Goal: Task Accomplishment & Management: Use online tool/utility

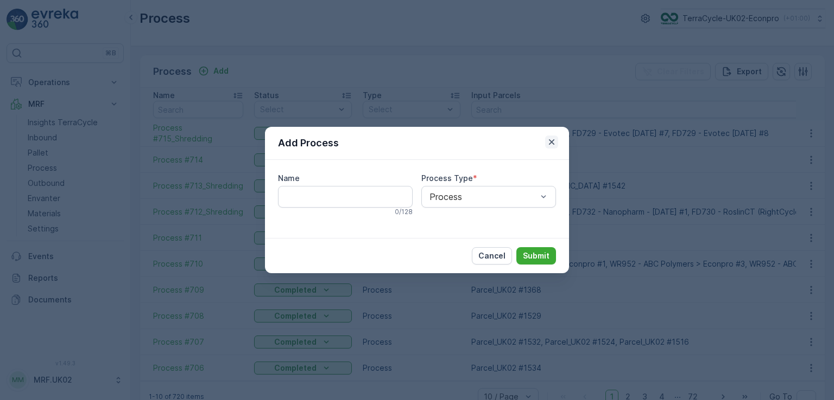
click at [556, 139] on icon "button" at bounding box center [551, 142] width 11 height 11
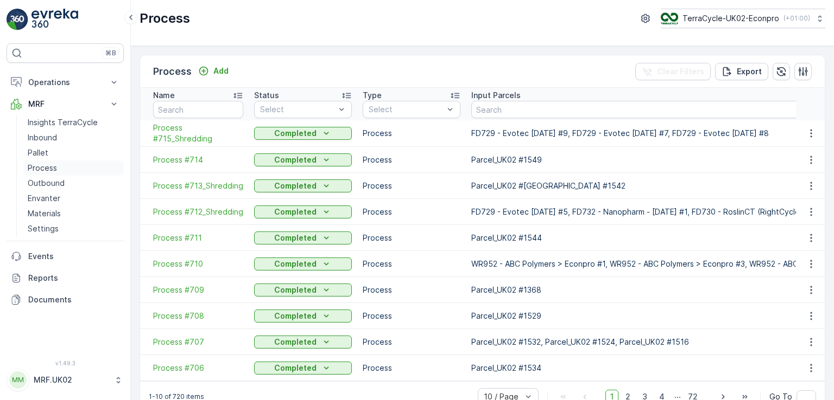
click at [45, 167] on p "Process" at bounding box center [42, 168] width 29 height 11
click at [59, 167] on link "Process" at bounding box center [73, 168] width 100 height 15
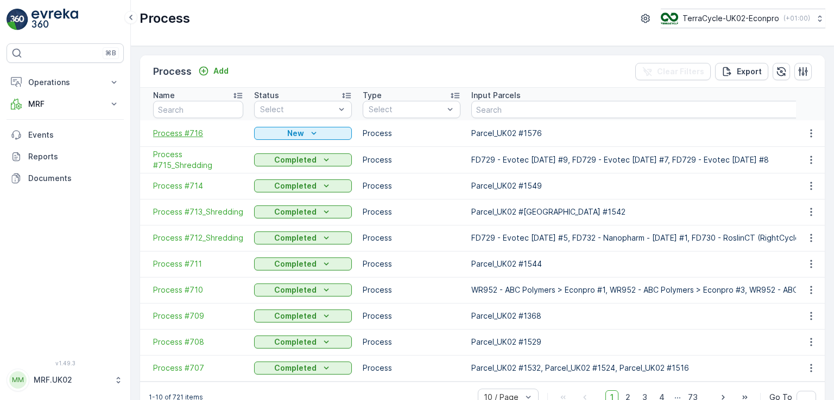
click at [192, 133] on span "Process #716" at bounding box center [198, 133] width 90 height 11
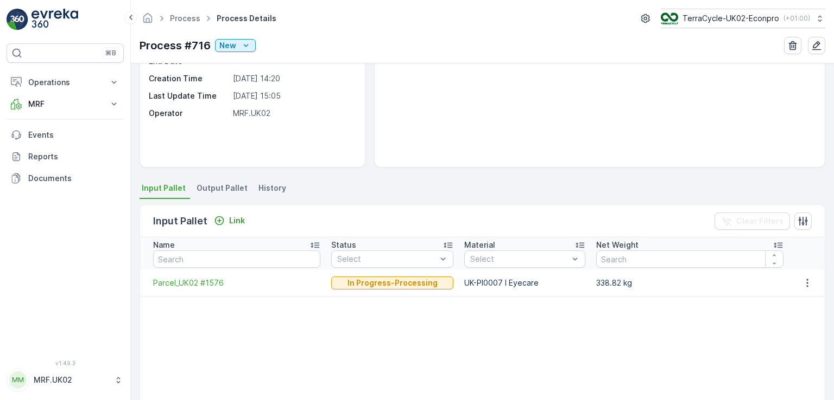
scroll to position [124, 0]
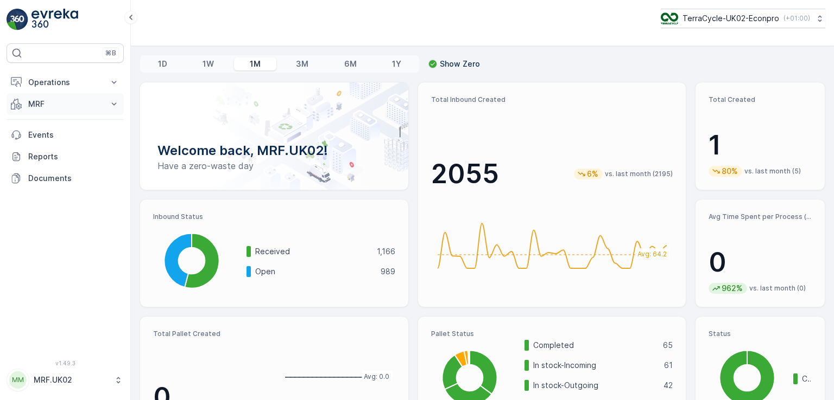
click at [82, 109] on p "MRF" at bounding box center [65, 104] width 74 height 11
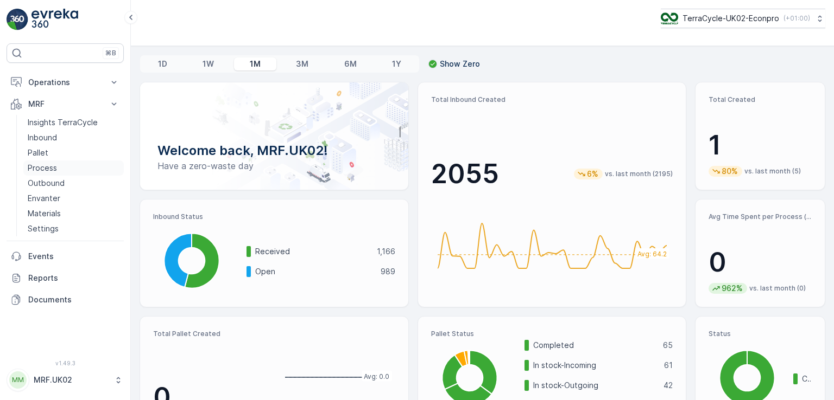
click at [59, 168] on link "Process" at bounding box center [73, 168] width 100 height 15
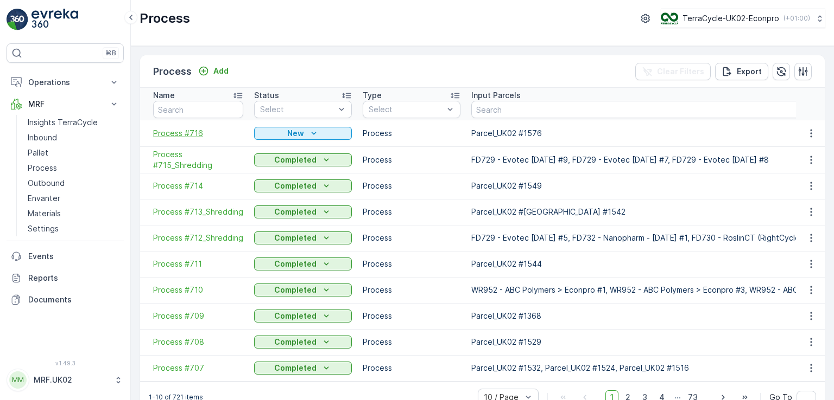
click at [167, 133] on span "Process #716" at bounding box center [198, 133] width 90 height 11
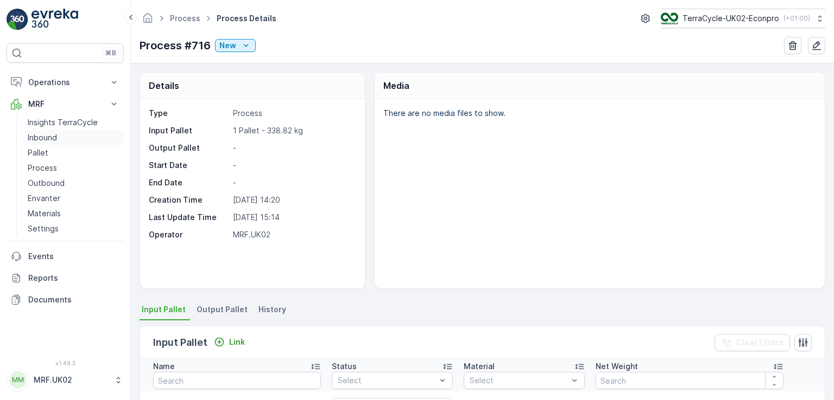
click at [47, 135] on p "Inbound" at bounding box center [42, 137] width 29 height 11
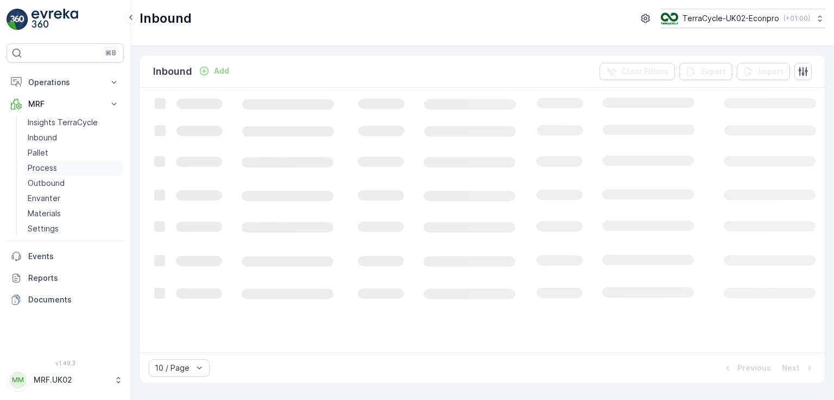
click at [48, 164] on p "Process" at bounding box center [42, 168] width 29 height 11
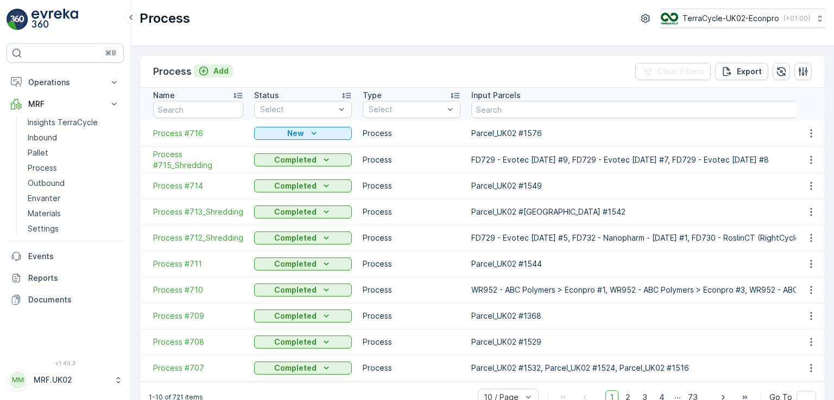
click at [224, 69] on p "Add" at bounding box center [220, 71] width 15 height 11
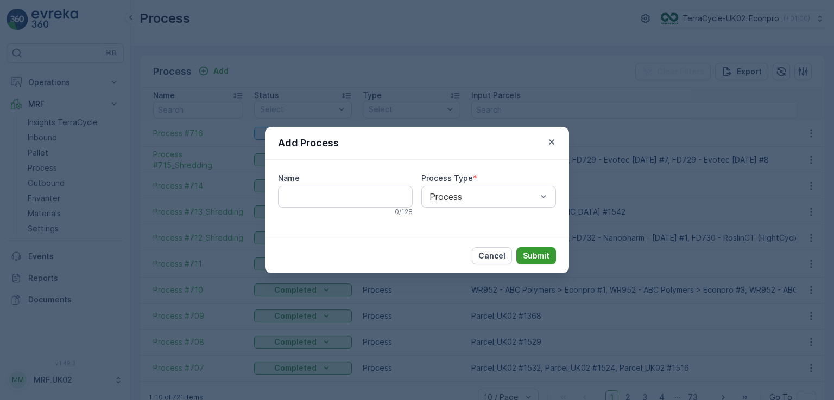
click at [537, 256] on p "Submit" at bounding box center [536, 256] width 27 height 11
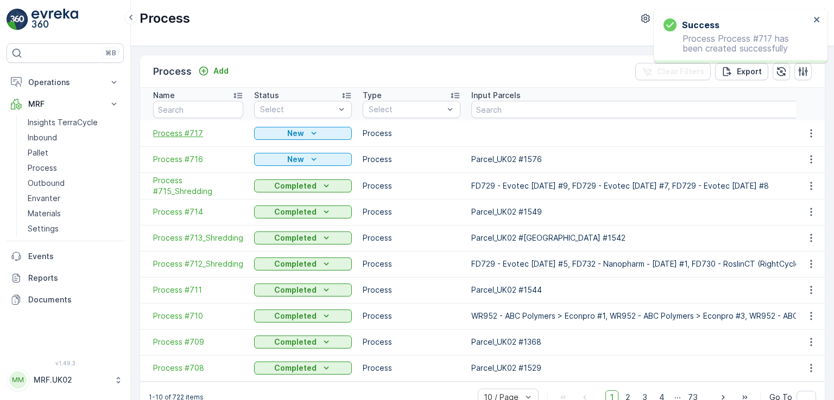
click at [176, 136] on span "Process #717" at bounding box center [198, 133] width 90 height 11
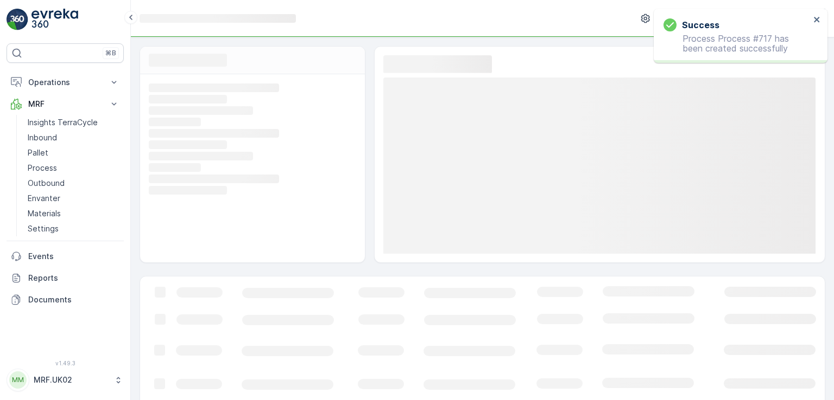
click at [176, 136] on rect at bounding box center [251, 134] width 205 height 10
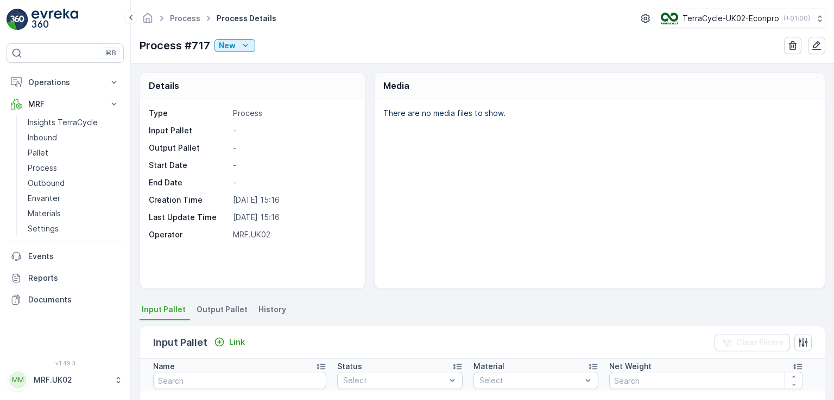
click at [397, 193] on div "There are no media files to show." at bounding box center [599, 193] width 450 height 189
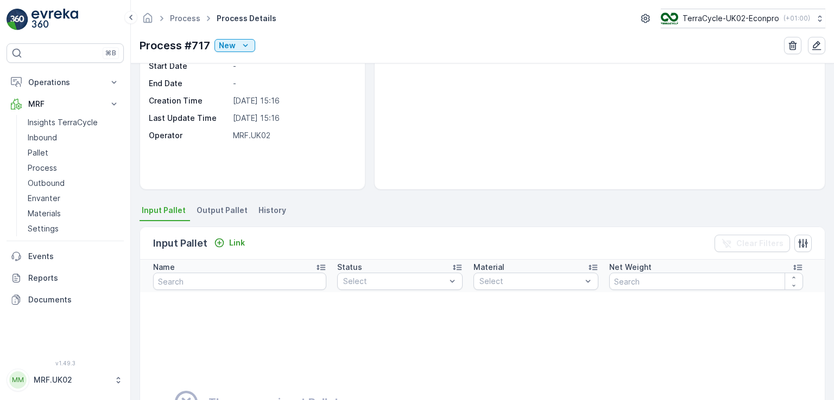
scroll to position [109, 0]
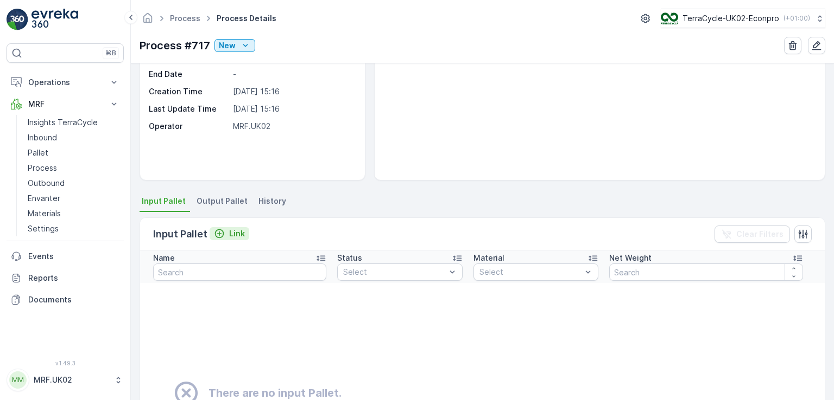
click at [229, 231] on p "Link" at bounding box center [237, 233] width 16 height 11
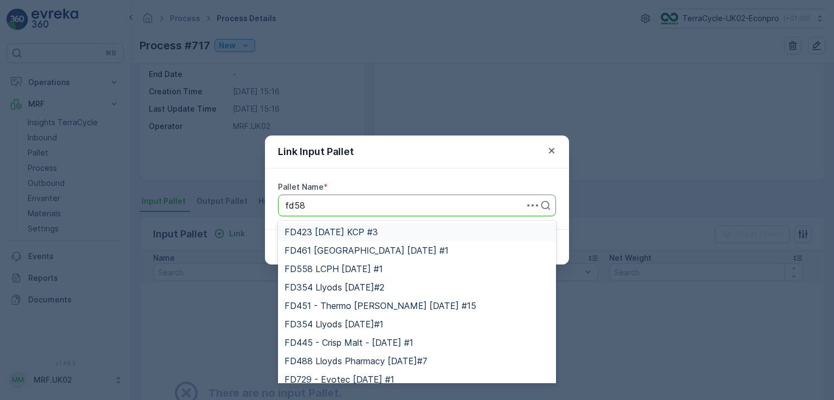
type input "fd589"
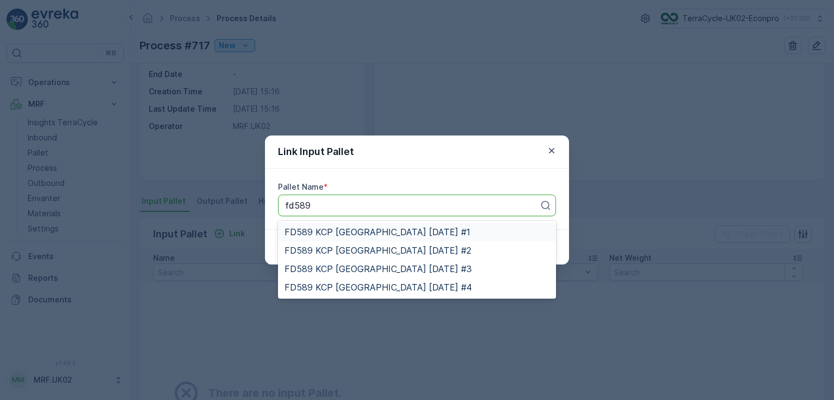
click at [357, 231] on span "FD589 KCP University of Edinburgh 05.02.2025 #1" at bounding box center [377, 232] width 186 height 10
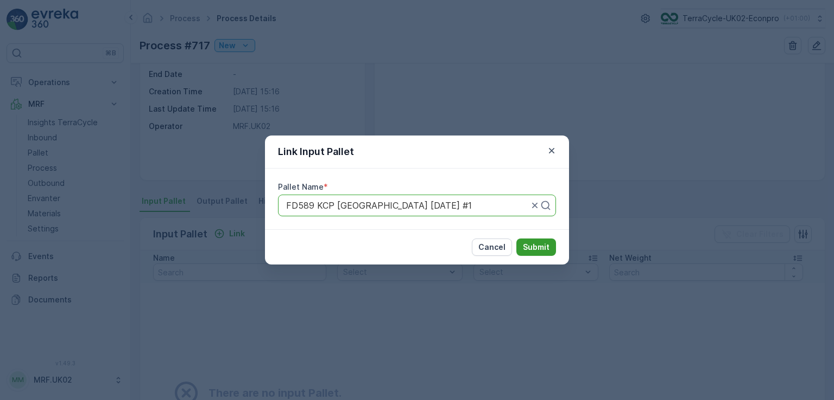
click at [540, 250] on p "Submit" at bounding box center [536, 247] width 27 height 11
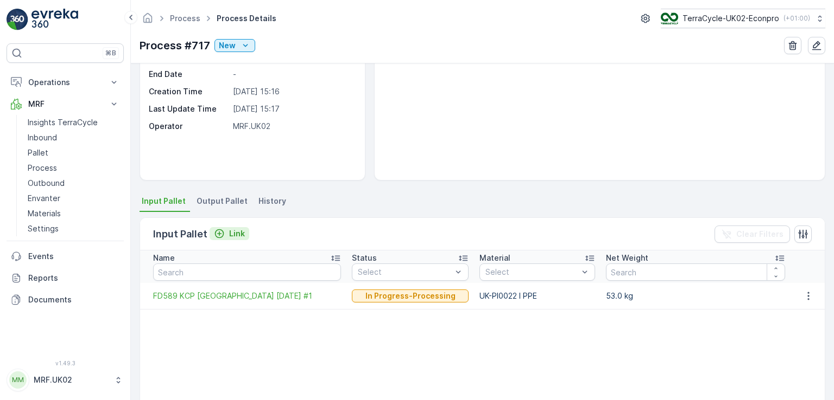
click at [234, 233] on p "Link" at bounding box center [237, 233] width 16 height 11
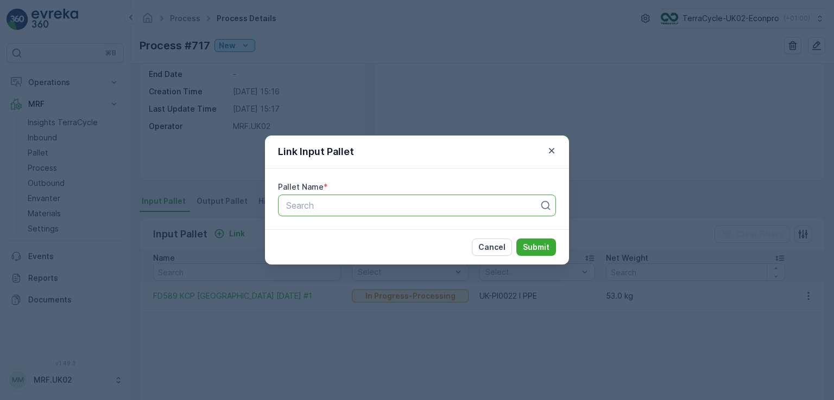
click at [295, 208] on div at bounding box center [412, 206] width 255 height 10
type input "589"
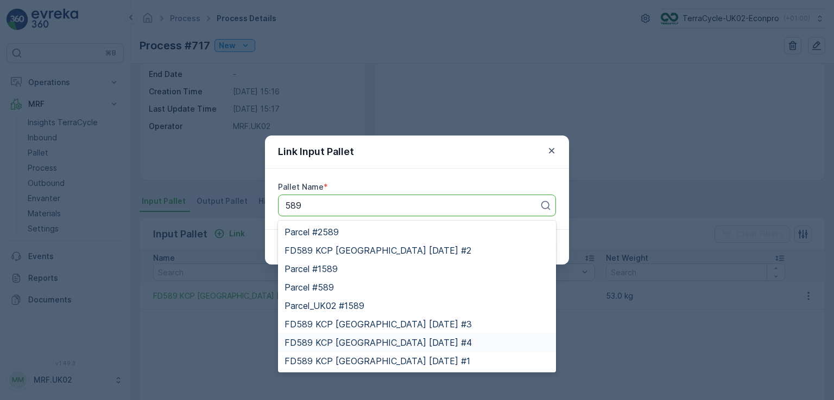
click at [443, 341] on span "FD589 KCP [GEOGRAPHIC_DATA] [DATE] #4" at bounding box center [377, 343] width 187 height 10
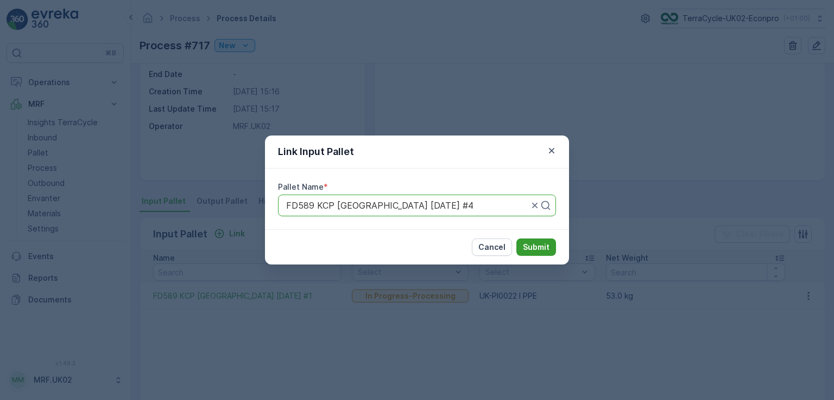
click at [532, 249] on p "Submit" at bounding box center [536, 247] width 27 height 11
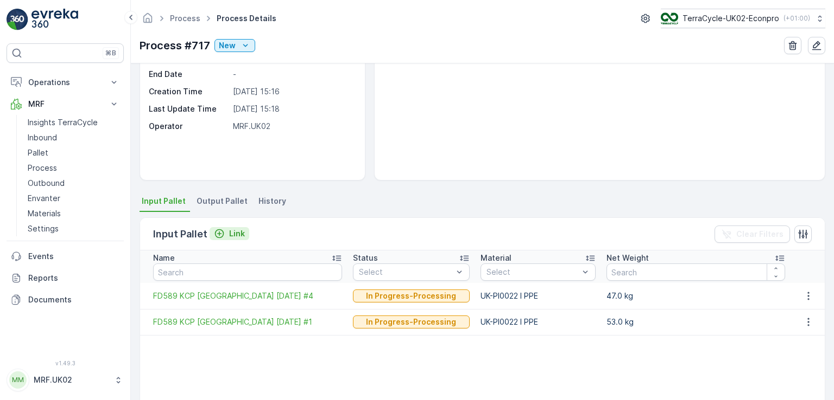
click at [240, 232] on p "Link" at bounding box center [237, 233] width 16 height 11
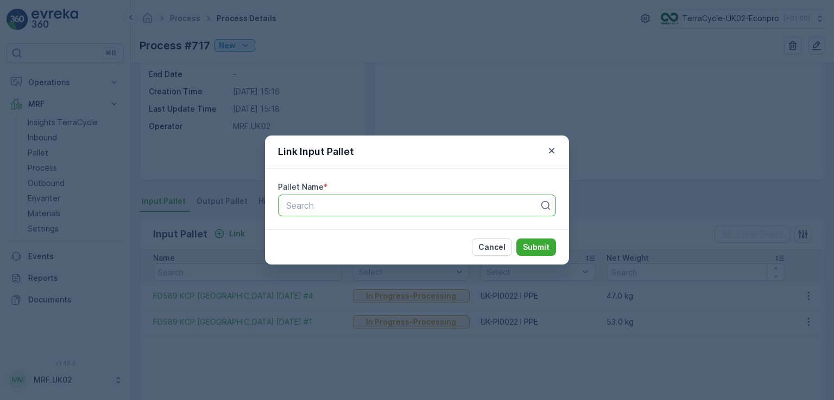
click at [330, 201] on div at bounding box center [412, 206] width 255 height 10
type input "589"
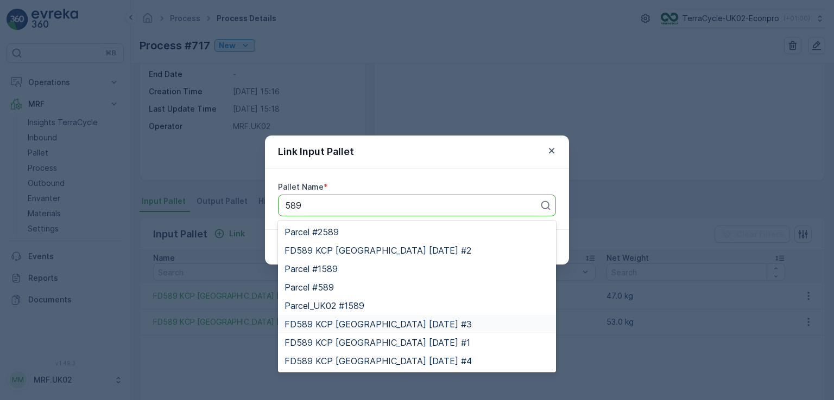
click at [406, 322] on span "FD589 KCP University of Edinburgh 05.02.2025 #3" at bounding box center [377, 325] width 187 height 10
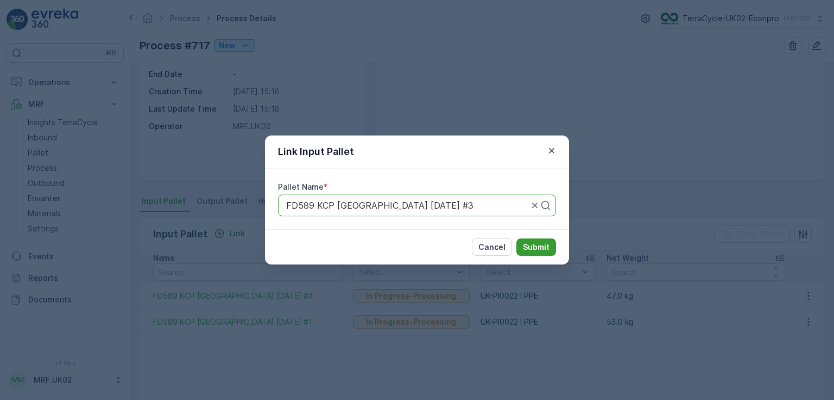
click at [526, 247] on p "Submit" at bounding box center [536, 247] width 27 height 11
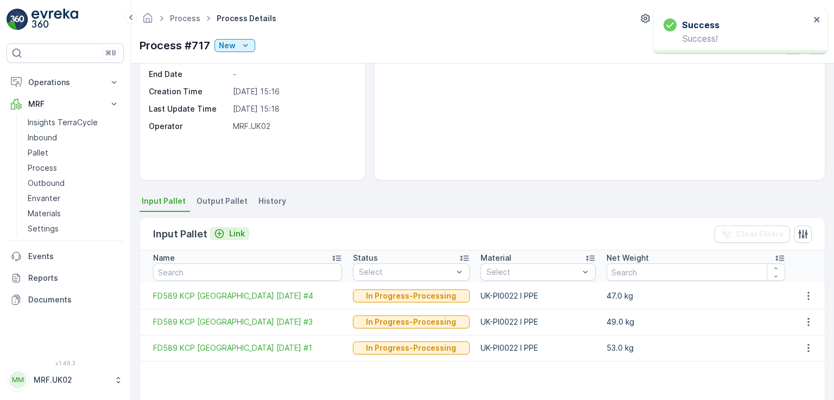
click at [240, 235] on p "Link" at bounding box center [237, 233] width 16 height 11
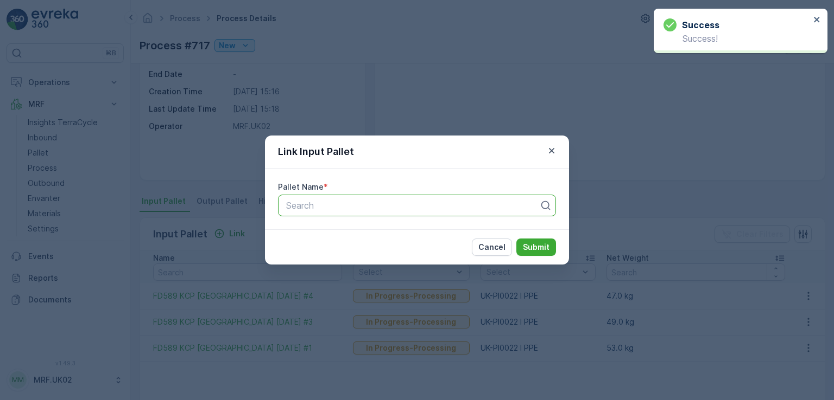
click at [330, 206] on div at bounding box center [412, 206] width 255 height 10
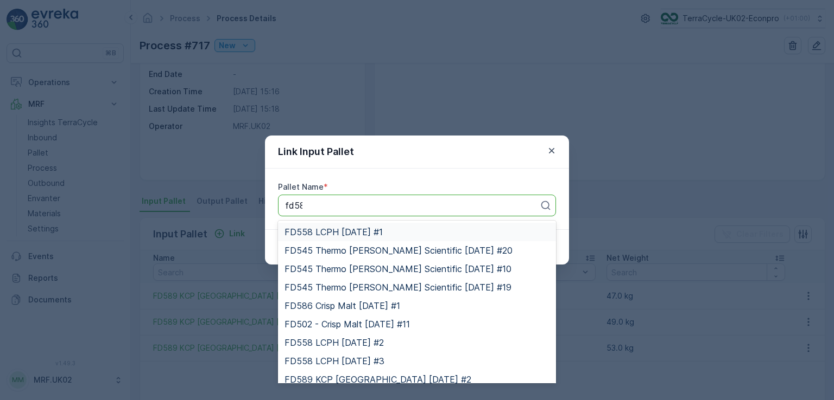
type input "fd589"
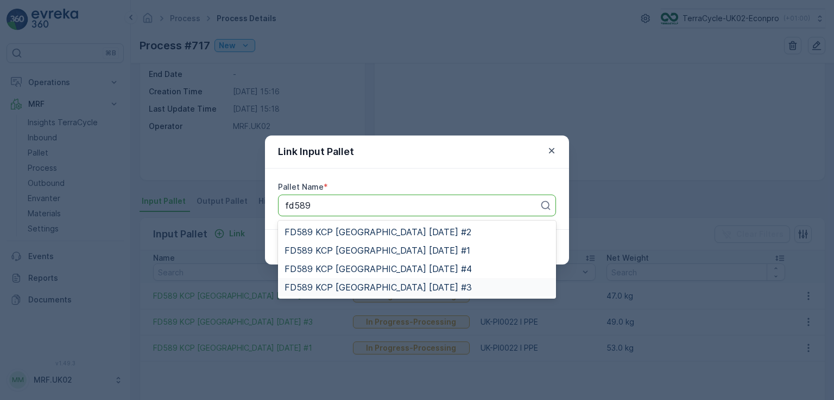
click at [421, 285] on span "FD589 KCP University of Edinburgh 05.02.2025 #3" at bounding box center [377, 288] width 187 height 10
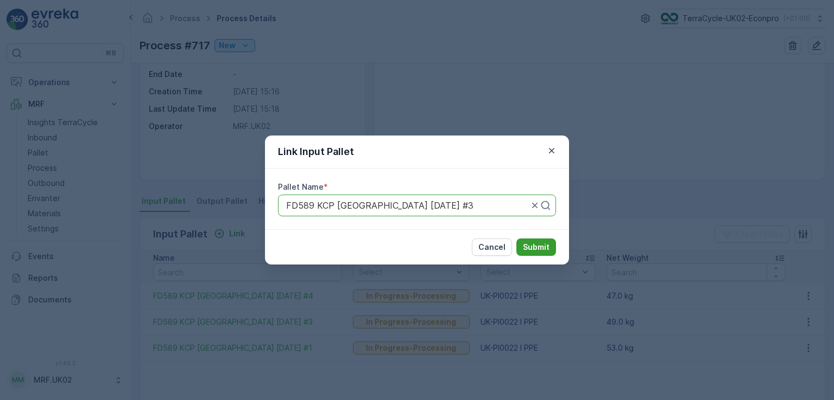
click at [532, 249] on p "Submit" at bounding box center [536, 247] width 27 height 11
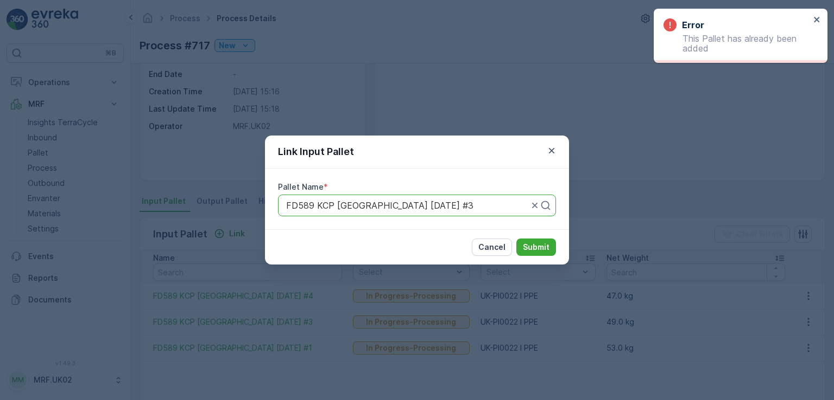
click at [510, 209] on div at bounding box center [407, 206] width 244 height 10
click at [494, 203] on div at bounding box center [407, 206] width 244 height 10
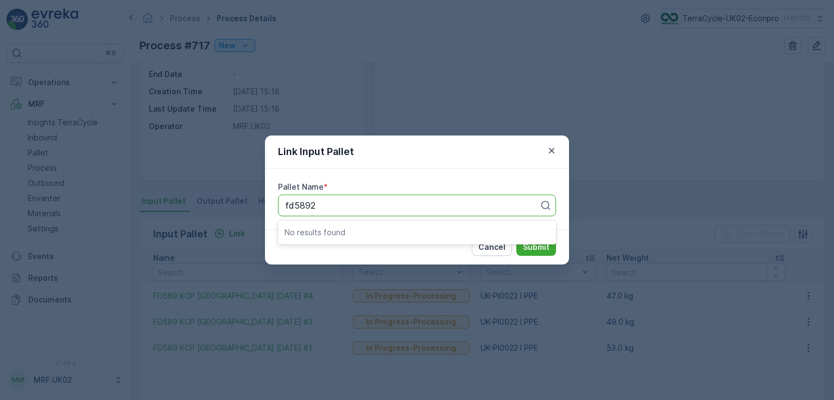
type input "fd589"
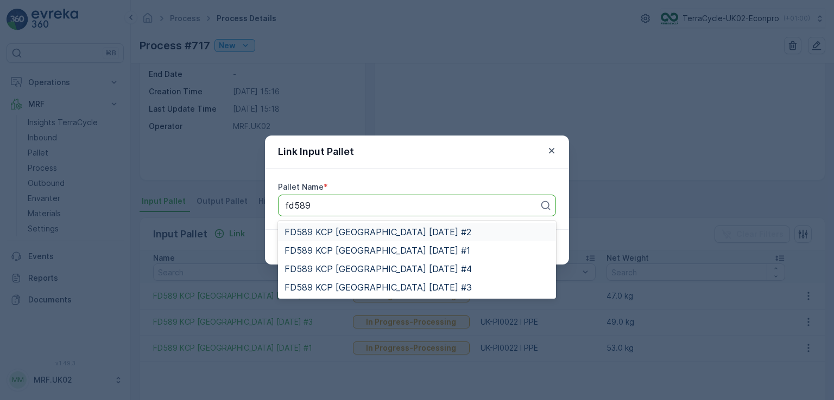
click at [471, 231] on span "FD589 KCP University of Edinburgh 05.02.2025 #2" at bounding box center [377, 232] width 187 height 10
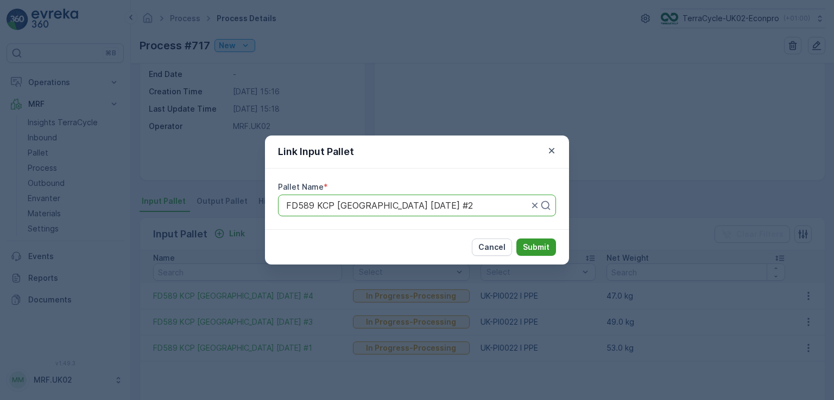
click at [530, 247] on p "Submit" at bounding box center [536, 247] width 27 height 11
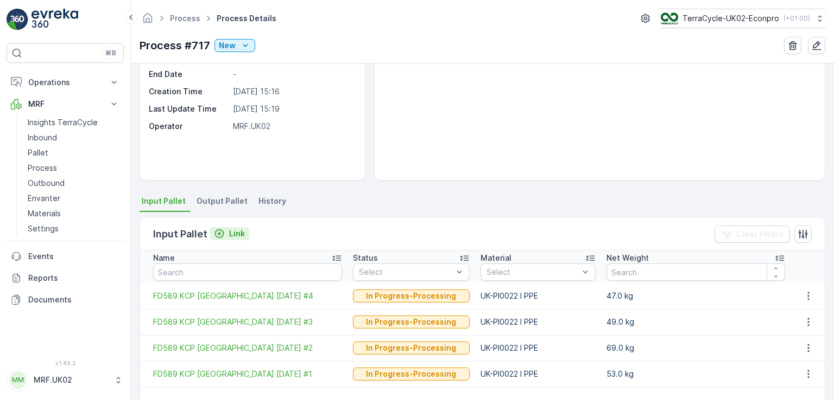
click at [233, 233] on p "Link" at bounding box center [237, 233] width 16 height 11
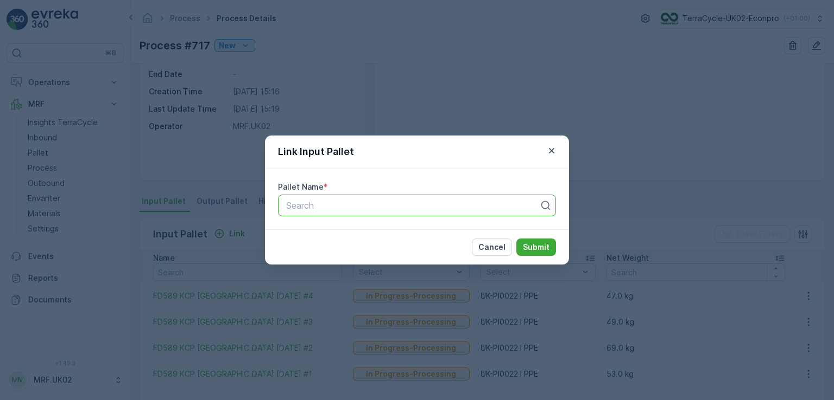
click at [322, 201] on div at bounding box center [412, 206] width 255 height 10
type input "fd654"
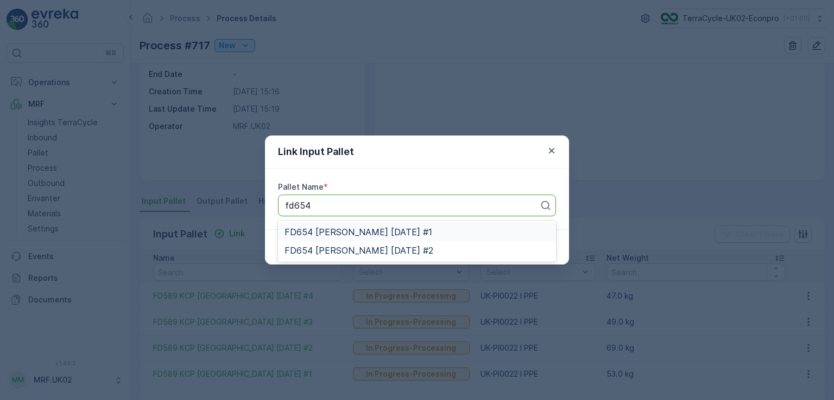
click at [354, 231] on span "FD654 [PERSON_NAME] [DATE] #1" at bounding box center [358, 232] width 148 height 10
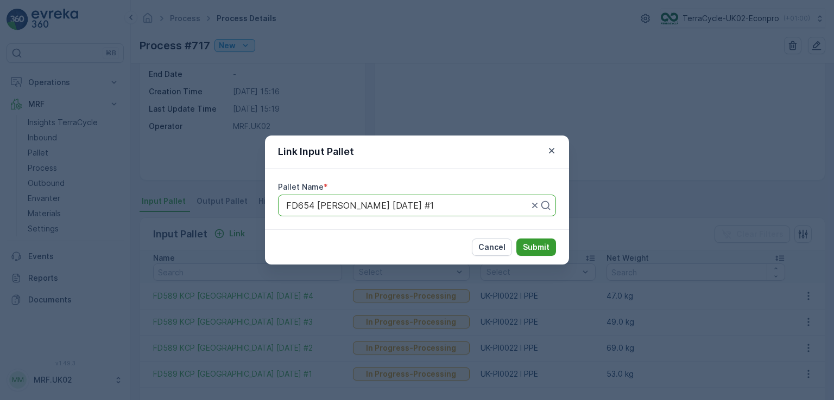
click at [530, 250] on p "Submit" at bounding box center [536, 247] width 27 height 11
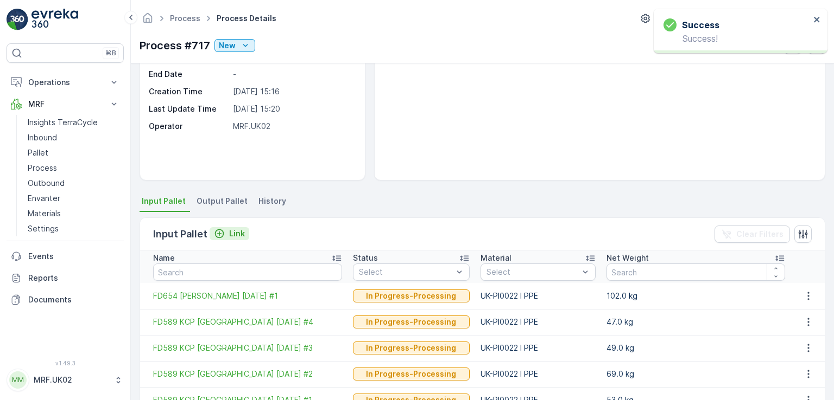
click at [239, 233] on p "Link" at bounding box center [237, 233] width 16 height 11
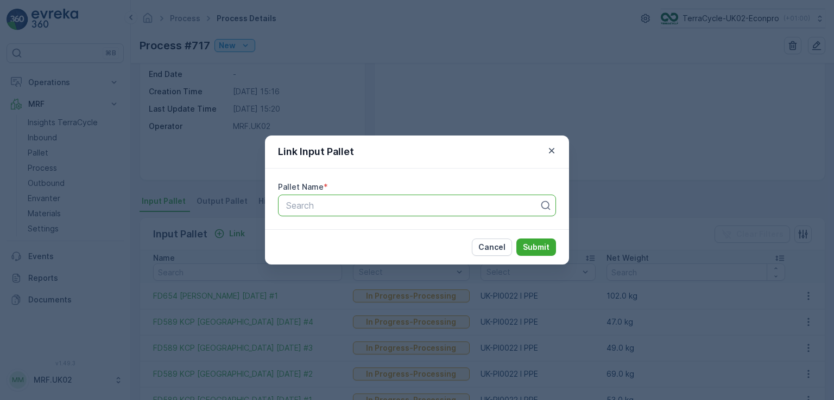
click at [309, 207] on div at bounding box center [412, 206] width 255 height 10
type input "fd704"
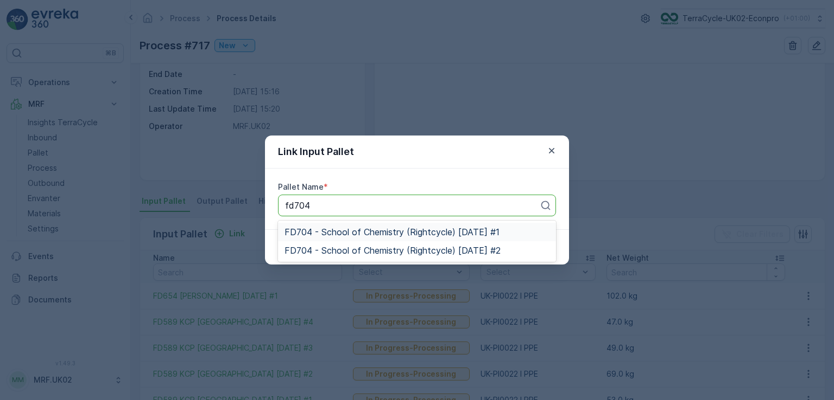
click at [372, 228] on span "FD704 - School of Chemistry (Rightcycle) [DATE] #1" at bounding box center [391, 232] width 215 height 10
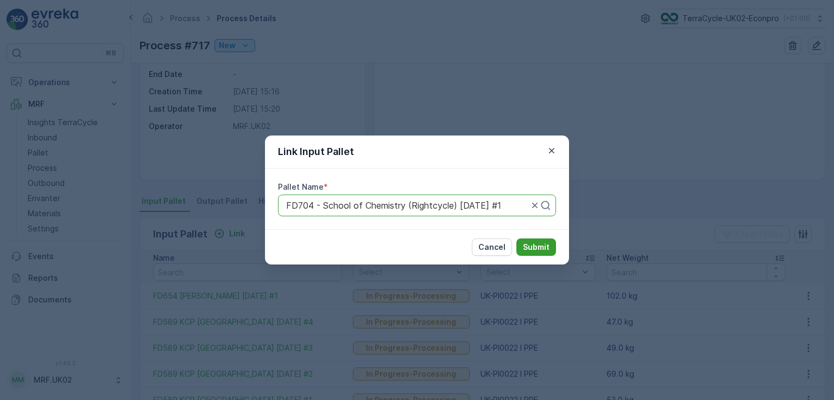
click at [530, 244] on p "Submit" at bounding box center [536, 247] width 27 height 11
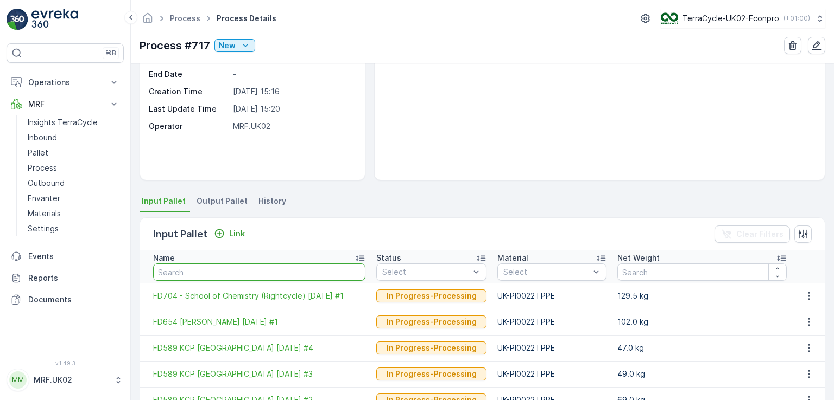
click at [206, 270] on input "text" at bounding box center [259, 272] width 212 height 17
type input "fd"
click at [206, 270] on input "fd" at bounding box center [259, 272] width 212 height 17
click at [232, 228] on p "Link" at bounding box center [237, 233] width 16 height 11
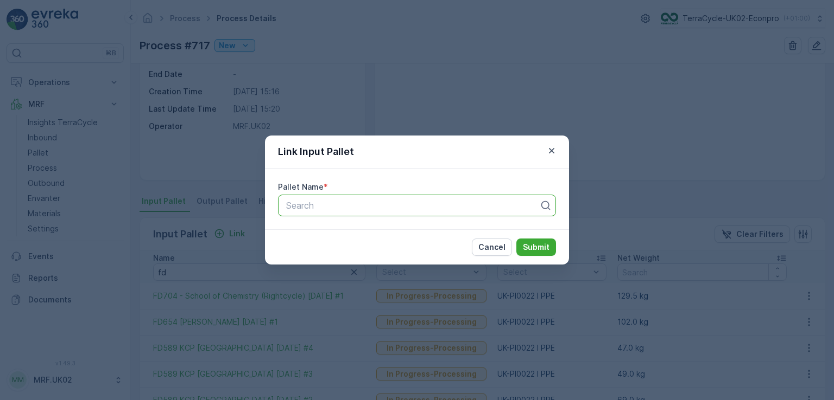
click at [315, 205] on div at bounding box center [412, 206] width 255 height 10
type input "fd623"
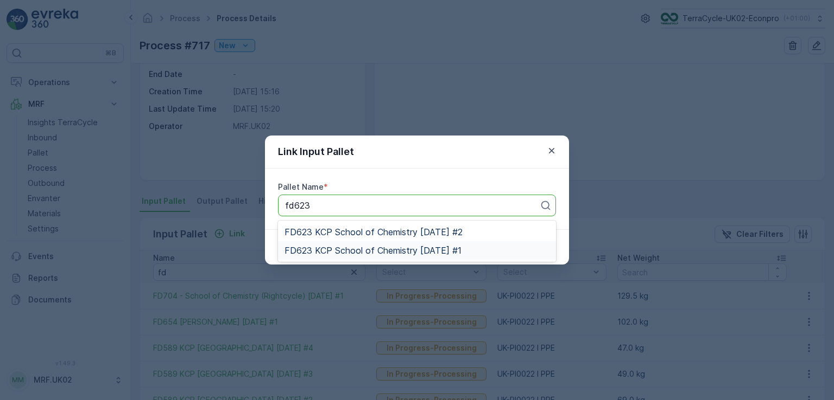
click at [408, 247] on span "FD623 KCP School of Chemistry [DATE] #1" at bounding box center [372, 251] width 177 height 10
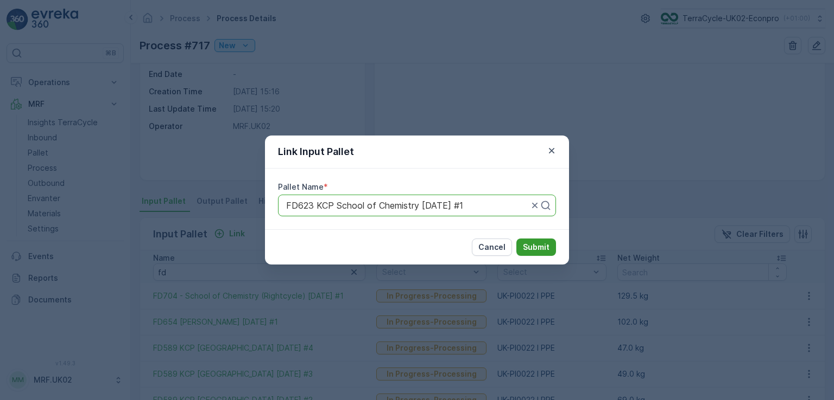
click at [524, 246] on p "Submit" at bounding box center [536, 247] width 27 height 11
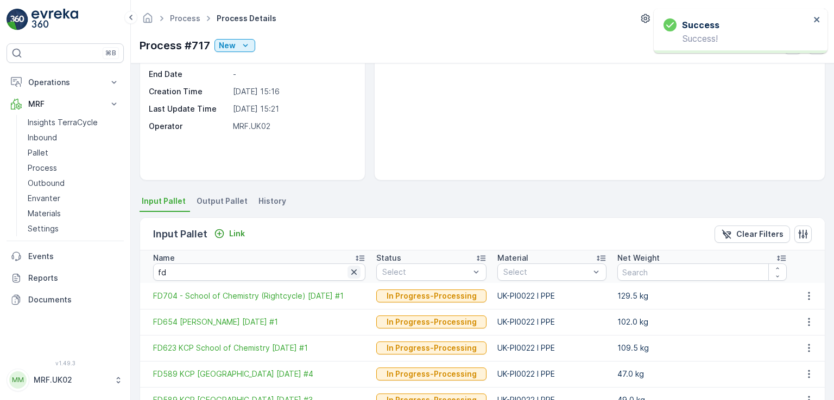
click at [357, 272] on icon "button" at bounding box center [353, 272] width 5 height 5
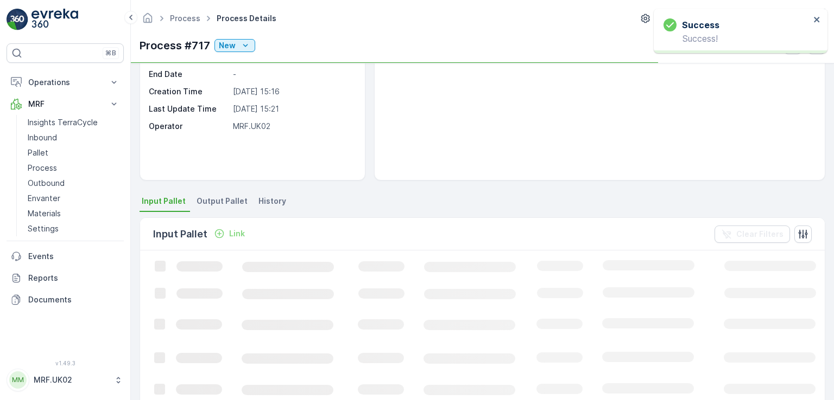
click at [240, 234] on p "Link" at bounding box center [237, 233] width 16 height 11
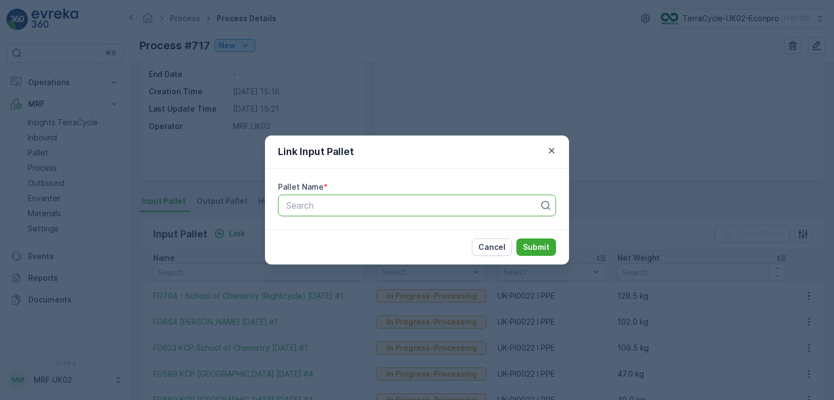
click at [339, 203] on div at bounding box center [412, 206] width 255 height 10
type input "fd623"
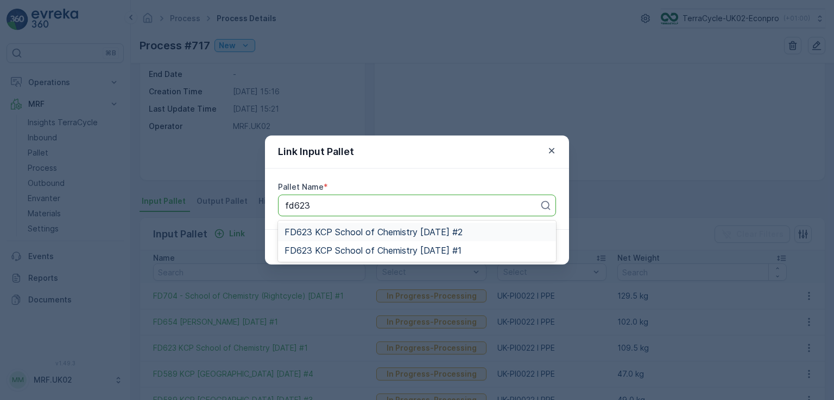
click at [402, 233] on span "FD623 KCP School of Chemistry [DATE] #2" at bounding box center [373, 232] width 178 height 10
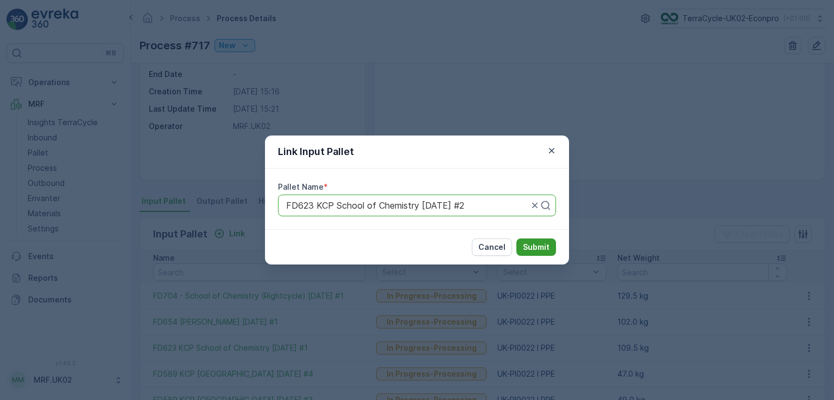
click at [529, 249] on p "Submit" at bounding box center [536, 247] width 27 height 11
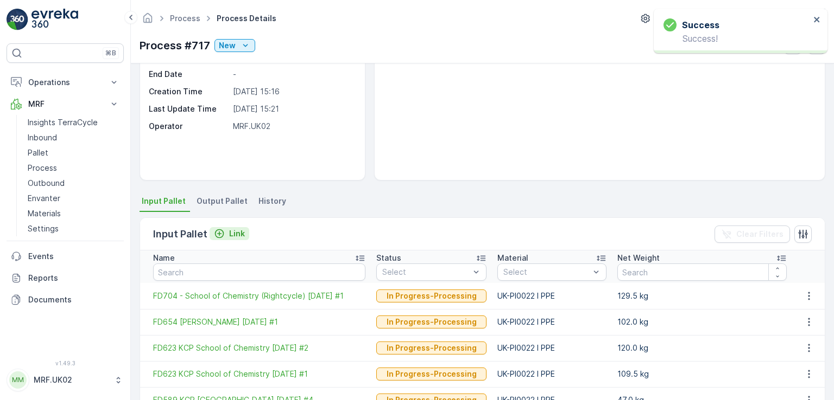
click at [236, 232] on p "Link" at bounding box center [237, 233] width 16 height 11
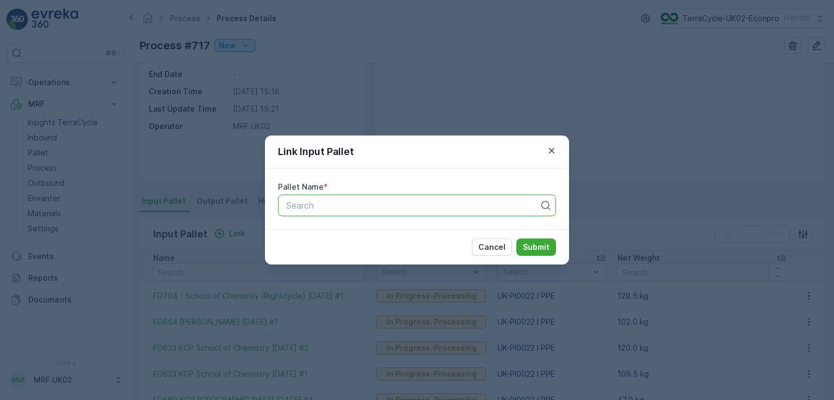
click at [298, 202] on div at bounding box center [412, 206] width 255 height 10
type input "fd654"
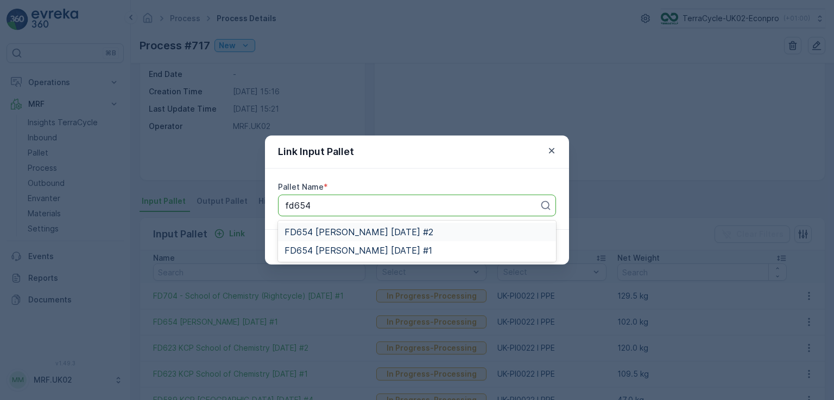
click at [363, 234] on span "FD654 [PERSON_NAME] [DATE] #2" at bounding box center [358, 232] width 149 height 10
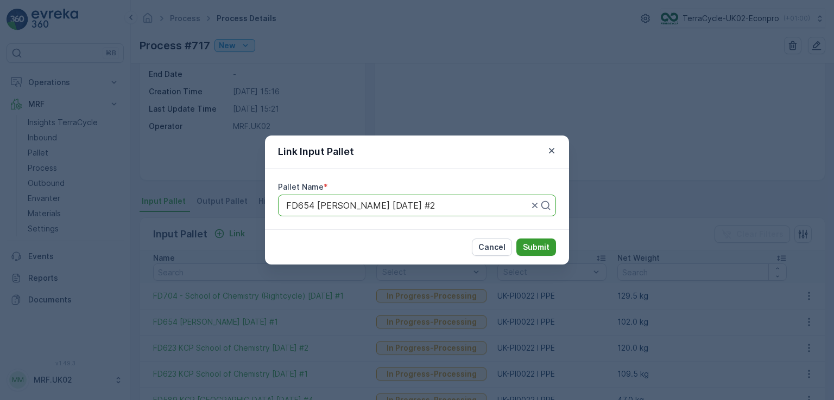
click at [531, 245] on p "Submit" at bounding box center [536, 247] width 27 height 11
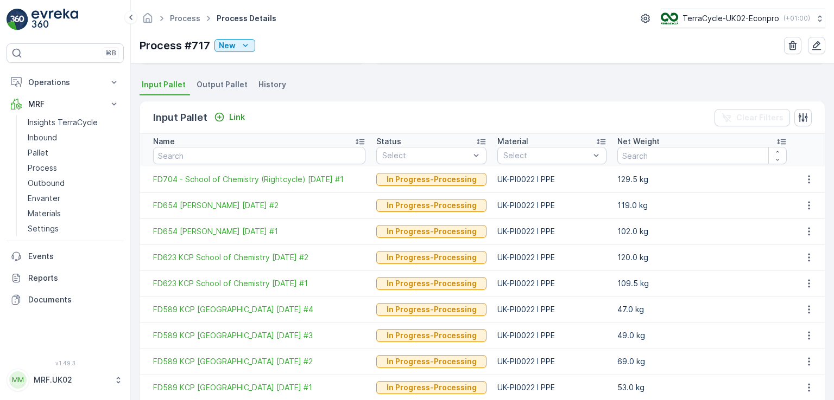
scroll to position [214, 0]
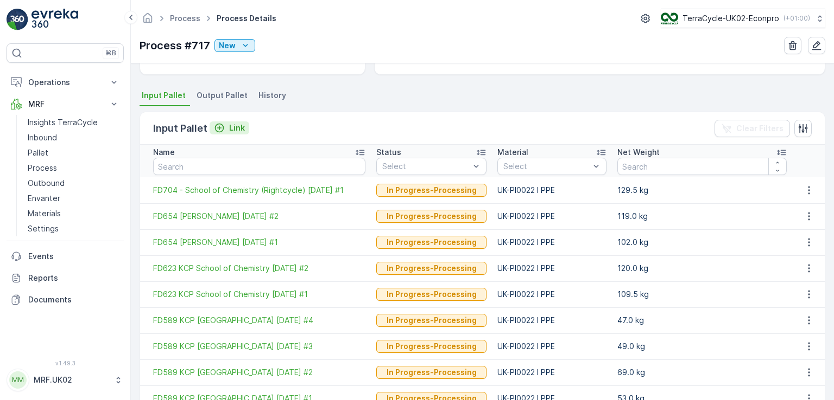
click at [237, 128] on p "Link" at bounding box center [237, 128] width 16 height 11
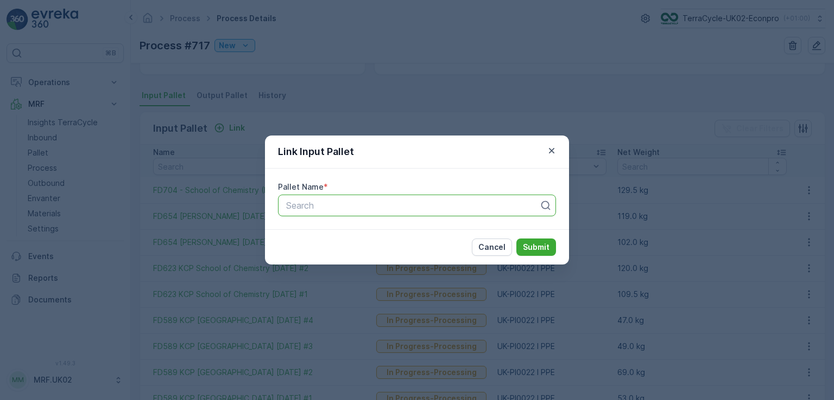
click at [295, 201] on div at bounding box center [412, 206] width 255 height 10
type input "704"
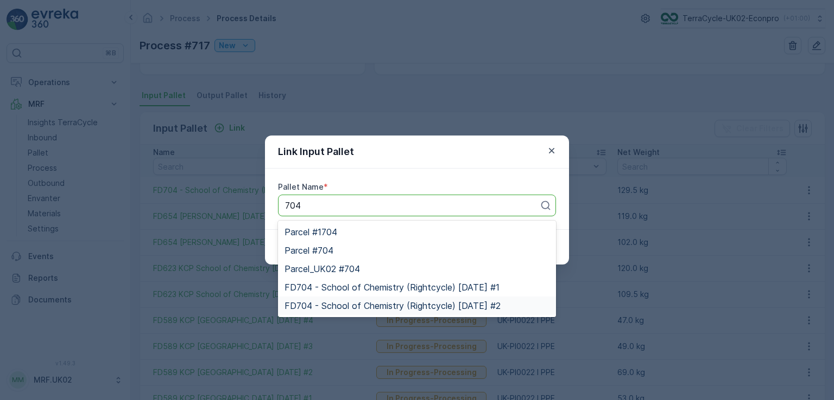
click at [408, 307] on span "FD704 - School of Chemistry (Rightcycle) [DATE] #2" at bounding box center [392, 306] width 216 height 10
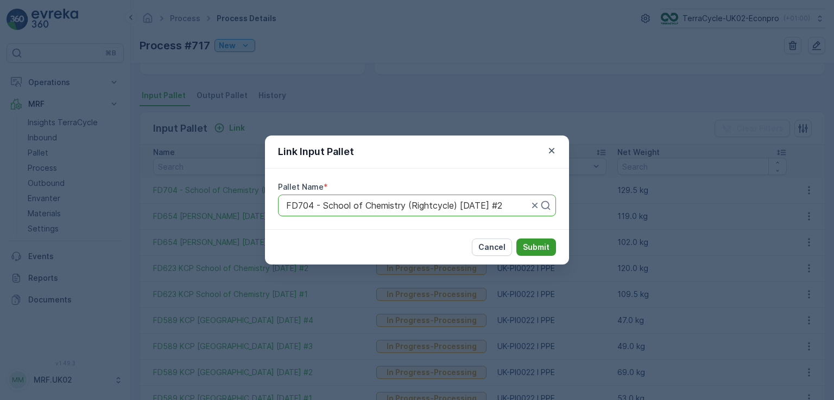
click at [540, 246] on p "Submit" at bounding box center [536, 247] width 27 height 11
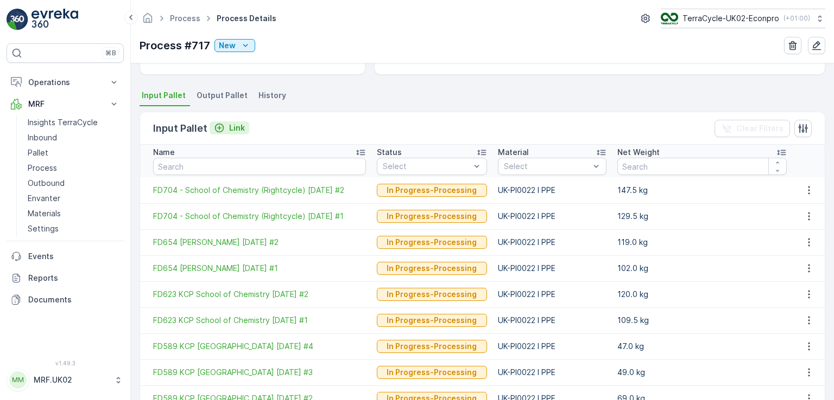
click at [233, 127] on p "Link" at bounding box center [237, 128] width 16 height 11
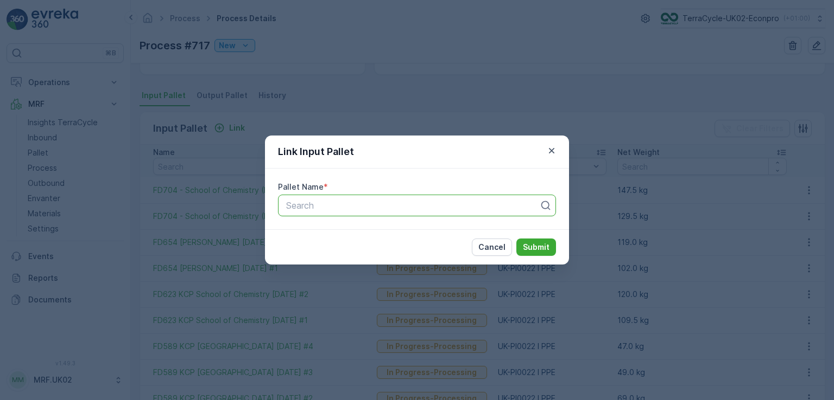
click at [304, 201] on div at bounding box center [412, 206] width 255 height 10
type input "fd642"
click at [376, 235] on span "FD642 KCP [DATE] #1" at bounding box center [330, 232] width 92 height 10
click at [539, 254] on button "Submit" at bounding box center [536, 247] width 40 height 17
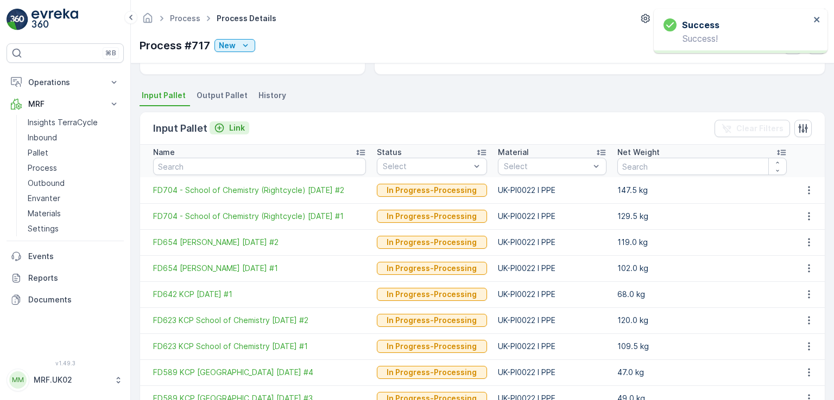
click at [232, 124] on p "Link" at bounding box center [237, 128] width 16 height 11
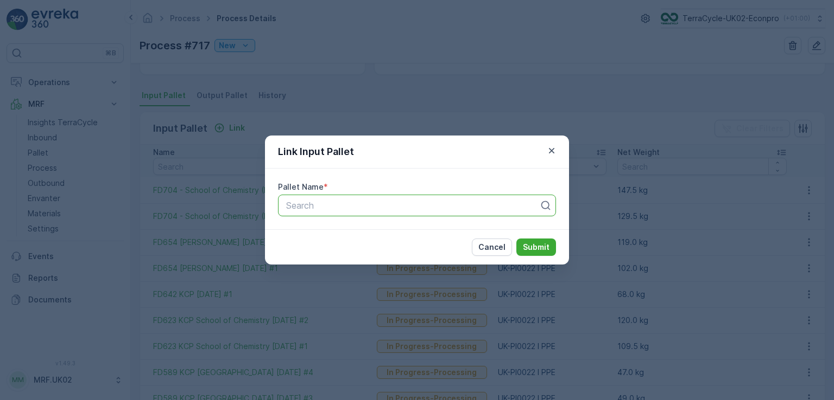
click at [302, 205] on div at bounding box center [412, 206] width 255 height 10
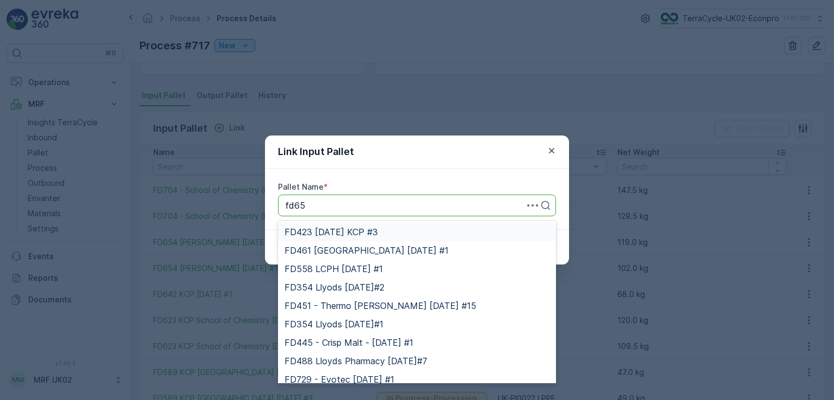
type input "fd650"
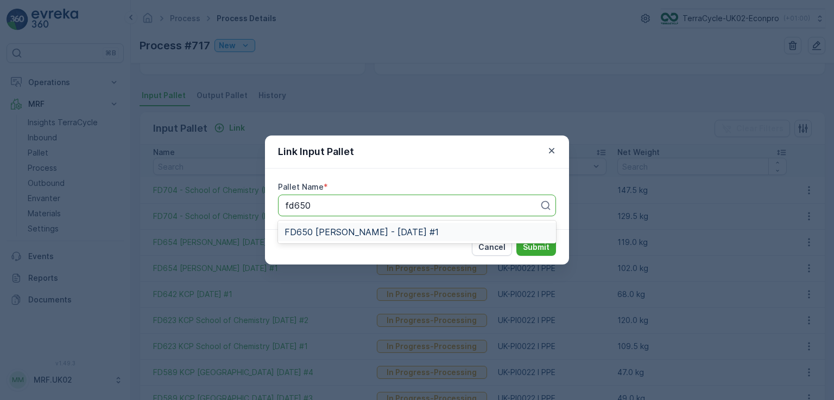
click at [360, 233] on span "FD650 [PERSON_NAME] - [DATE] #1" at bounding box center [361, 232] width 154 height 10
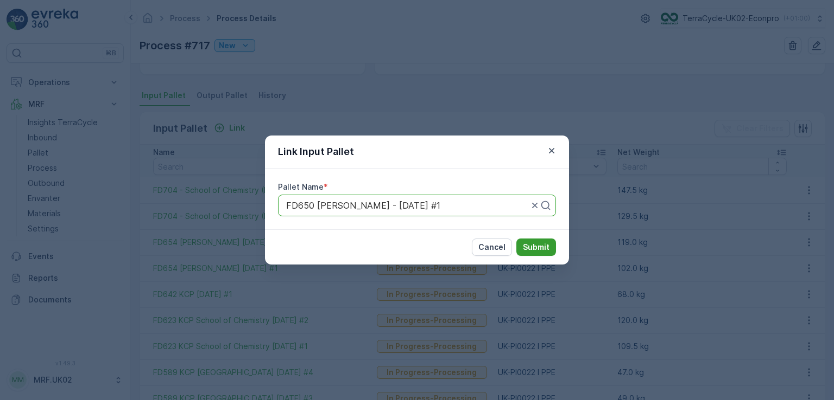
click at [536, 244] on p "Submit" at bounding box center [536, 247] width 27 height 11
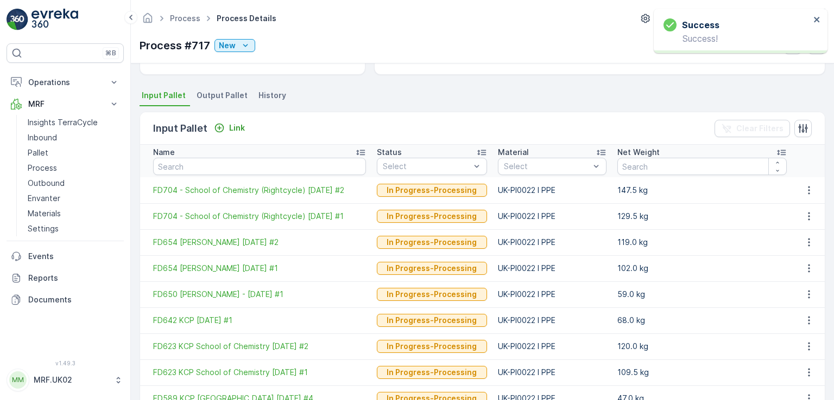
click at [317, 120] on div "Input Pallet Link Clear Filters" at bounding box center [482, 128] width 684 height 33
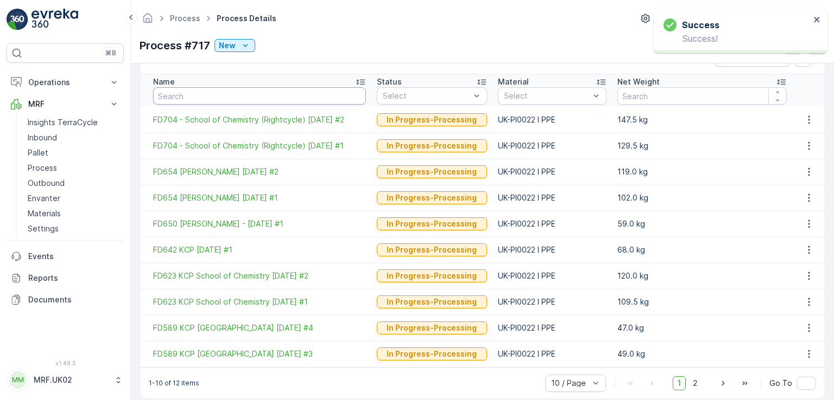
scroll to position [297, 0]
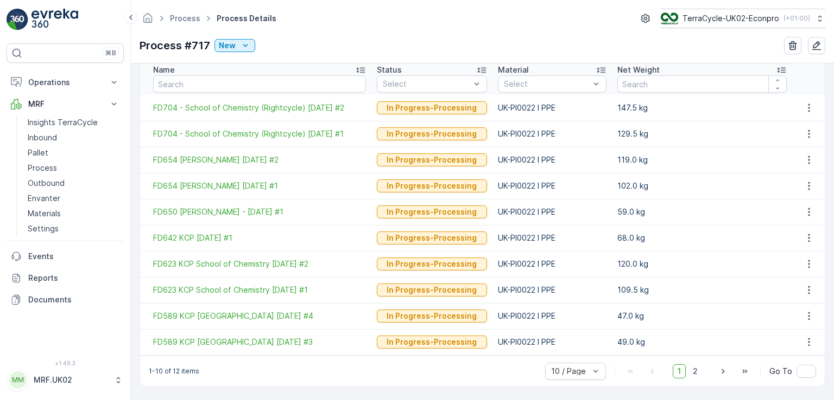
click at [767, 224] on td "59.0 kg" at bounding box center [702, 212] width 180 height 26
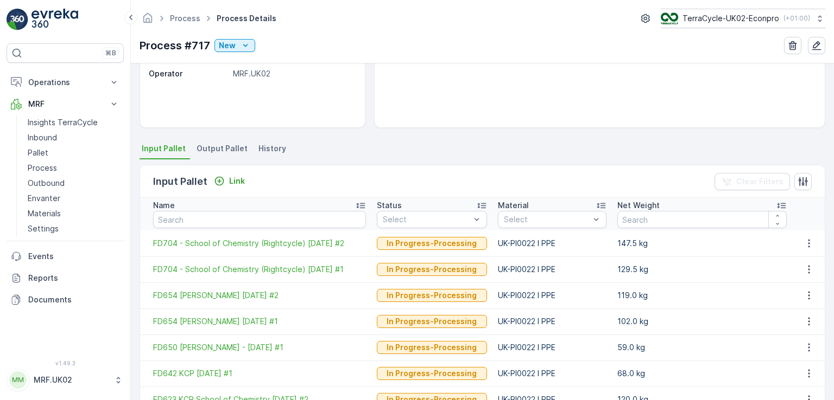
scroll to position [123, 0]
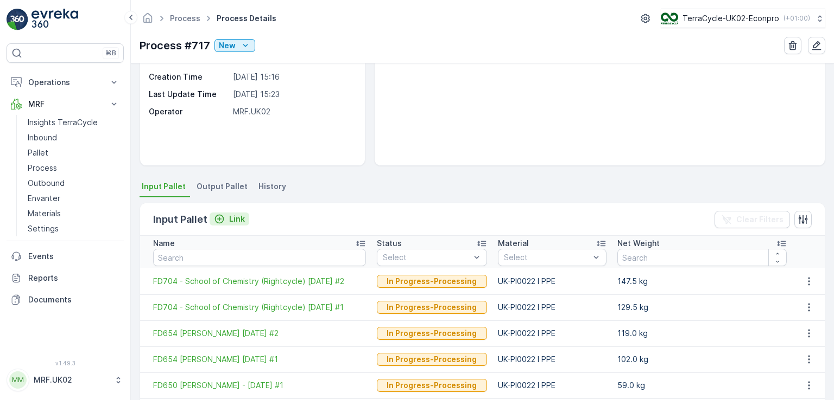
click at [232, 216] on p "Link" at bounding box center [237, 219] width 16 height 11
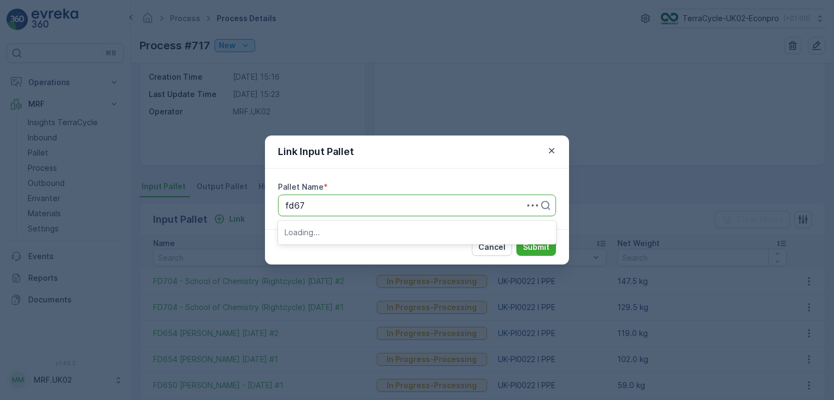
type input "fd675"
click at [366, 232] on span "FD675 - RoslinCT RightCycle [DATE] #1" at bounding box center [365, 232] width 163 height 10
click at [366, 232] on div "Cancel Submit" at bounding box center [417, 247] width 304 height 35
click at [543, 246] on p "Submit" at bounding box center [536, 247] width 27 height 11
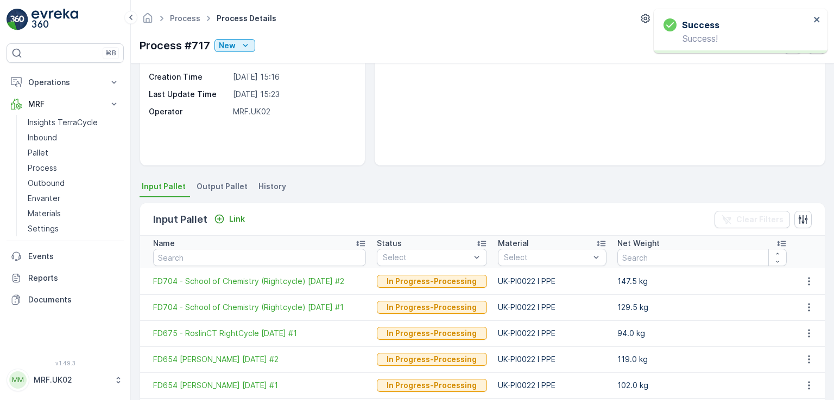
click at [648, 156] on div "There are no media files to show." at bounding box center [599, 70] width 450 height 189
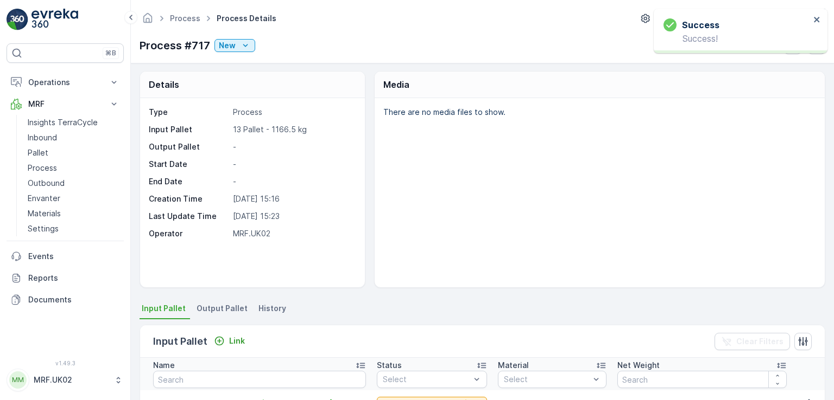
scroll to position [0, 0]
click at [43, 152] on p "Pallet" at bounding box center [38, 153] width 21 height 11
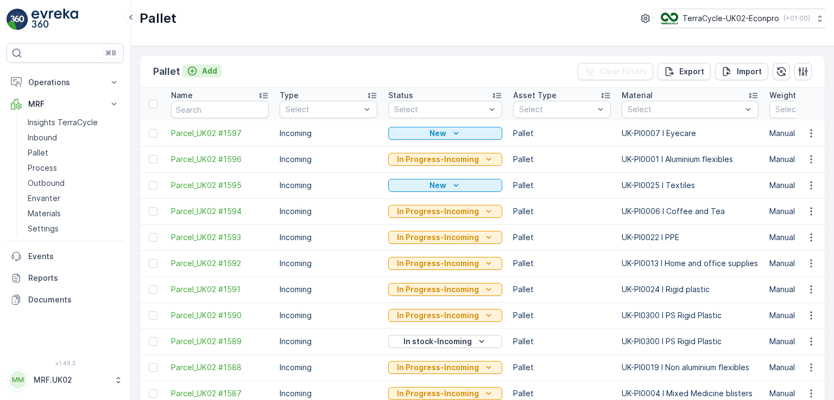
click at [207, 72] on p "Add" at bounding box center [209, 71] width 15 height 11
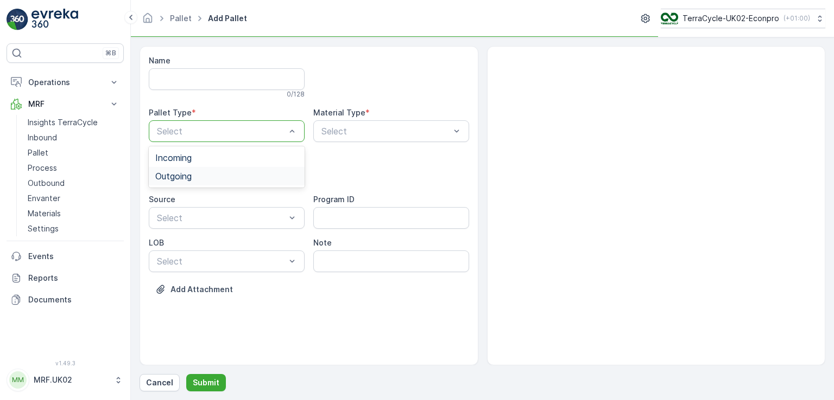
click at [199, 180] on div "Outgoing" at bounding box center [226, 176] width 143 height 10
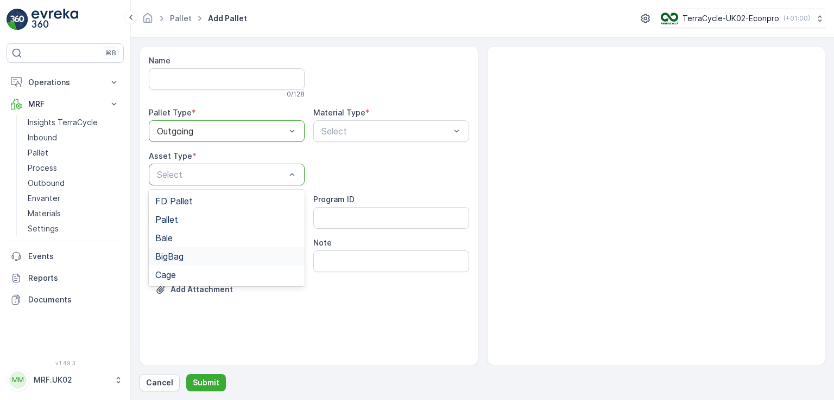
click at [188, 253] on div "BigBag" at bounding box center [226, 257] width 143 height 10
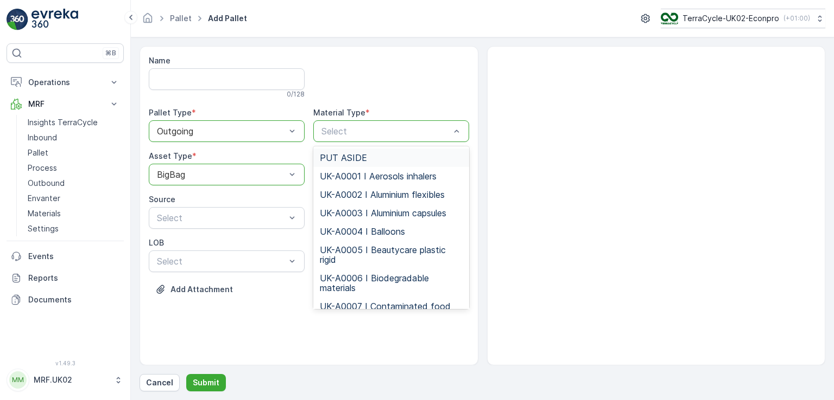
click at [361, 121] on div "Select" at bounding box center [391, 131] width 156 height 22
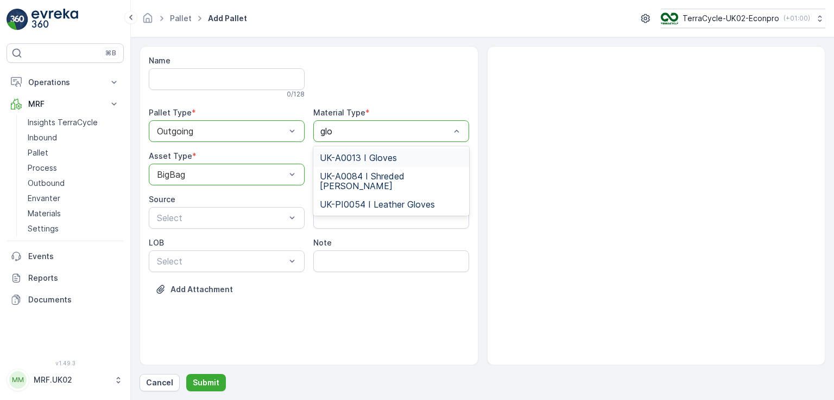
type input "glov"
click at [382, 157] on span "UK-A0013 I Gloves" at bounding box center [358, 158] width 77 height 10
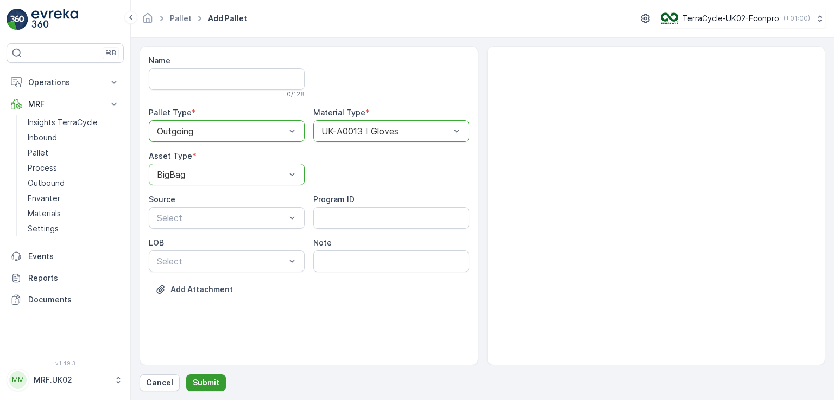
click at [215, 378] on p "Submit" at bounding box center [206, 383] width 27 height 11
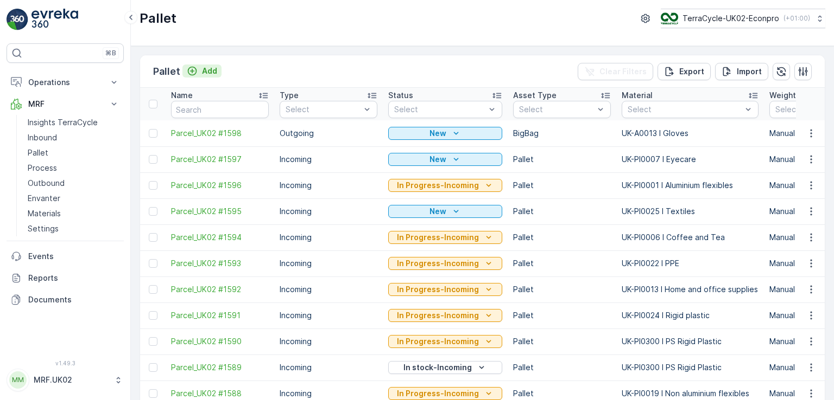
click at [206, 71] on p "Add" at bounding box center [209, 71] width 15 height 11
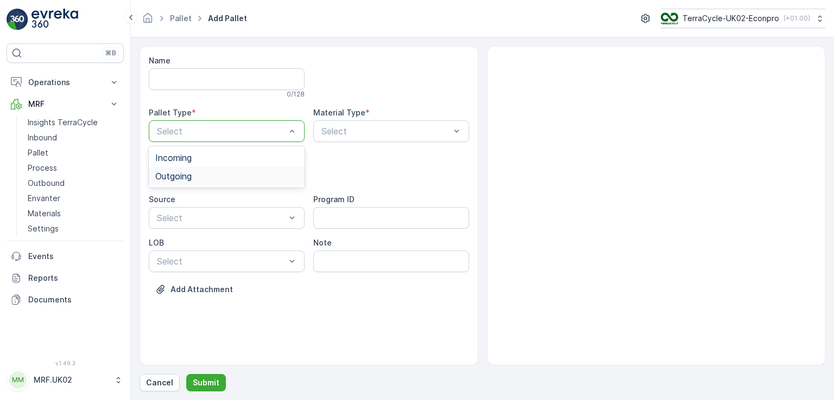
click at [208, 178] on div "Outgoing" at bounding box center [226, 176] width 143 height 10
click at [183, 257] on span "BigBag" at bounding box center [169, 257] width 28 height 10
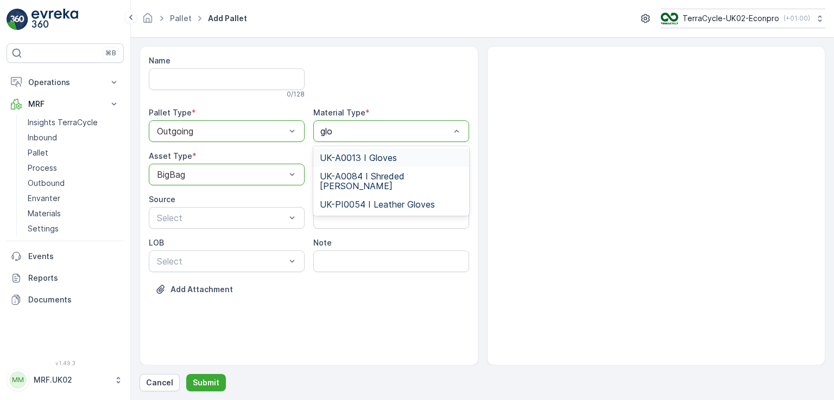
type input "glov"
click at [375, 153] on span "UK-A0013 I Gloves" at bounding box center [358, 158] width 77 height 10
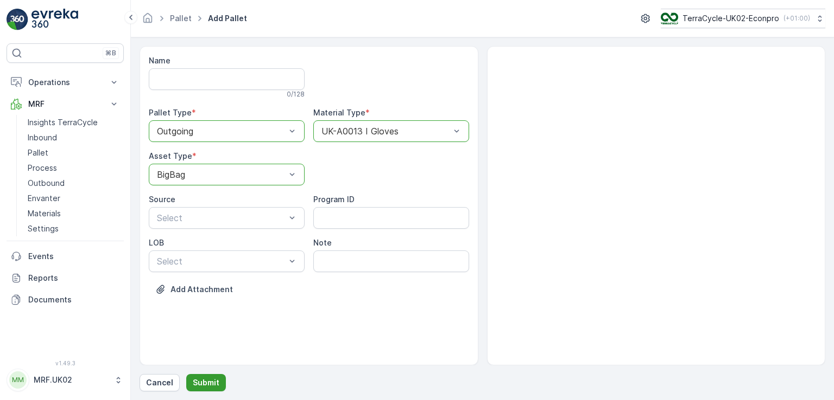
click at [200, 385] on p "Submit" at bounding box center [206, 383] width 27 height 11
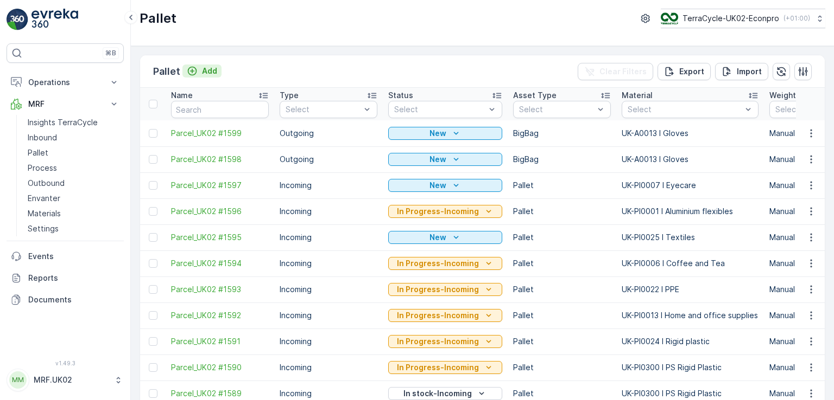
click at [208, 68] on p "Add" at bounding box center [209, 71] width 15 height 11
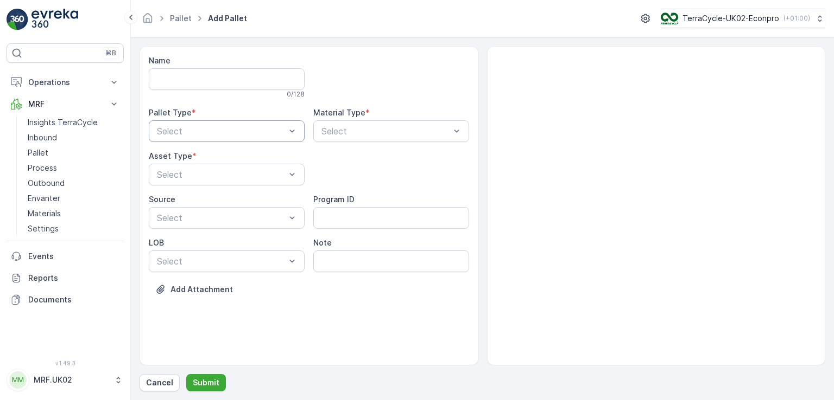
click at [215, 120] on div "Select" at bounding box center [227, 131] width 156 height 22
click at [208, 172] on div "Outgoing" at bounding box center [226, 176] width 143 height 10
click at [184, 255] on div "BigBag" at bounding box center [226, 257] width 143 height 10
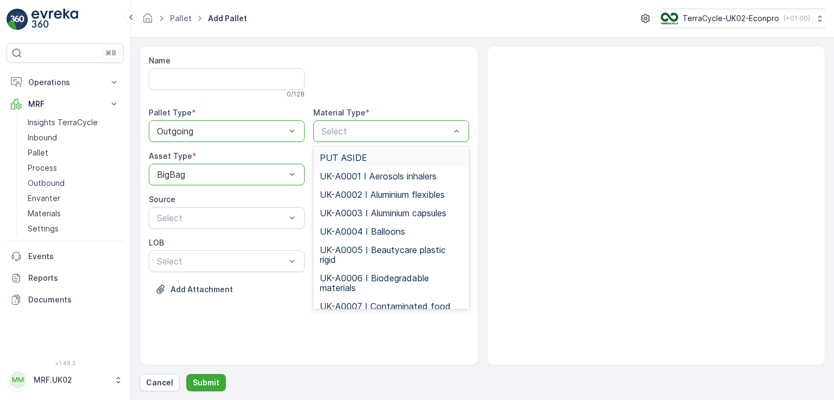
click at [345, 123] on div "Select" at bounding box center [391, 131] width 156 height 22
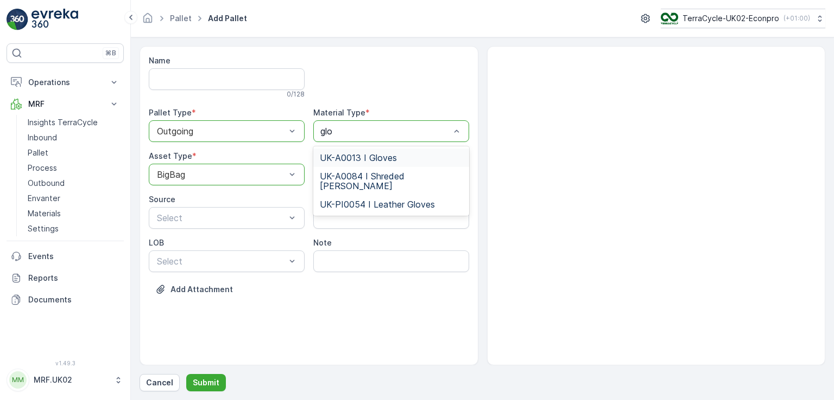
type input "glov"
click at [403, 154] on div "UK-A0013 I Gloves" at bounding box center [391, 158] width 143 height 10
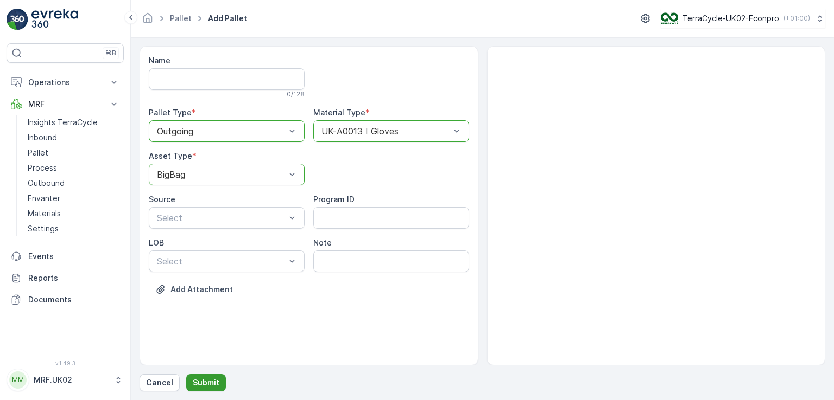
click at [213, 387] on p "Submit" at bounding box center [206, 383] width 27 height 11
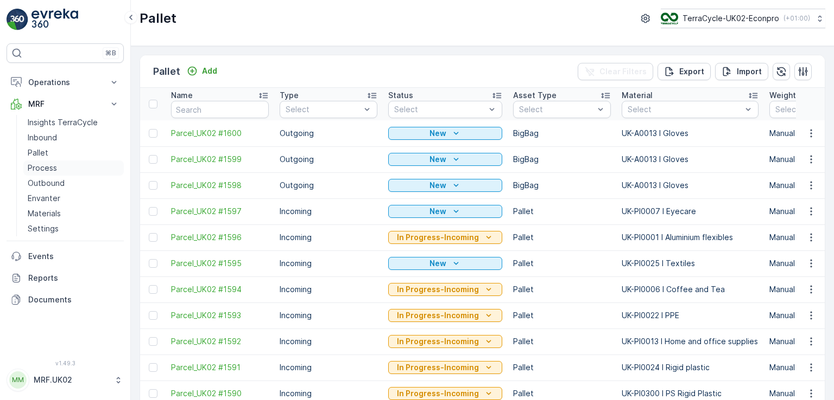
click at [53, 169] on p "Process" at bounding box center [42, 168] width 29 height 11
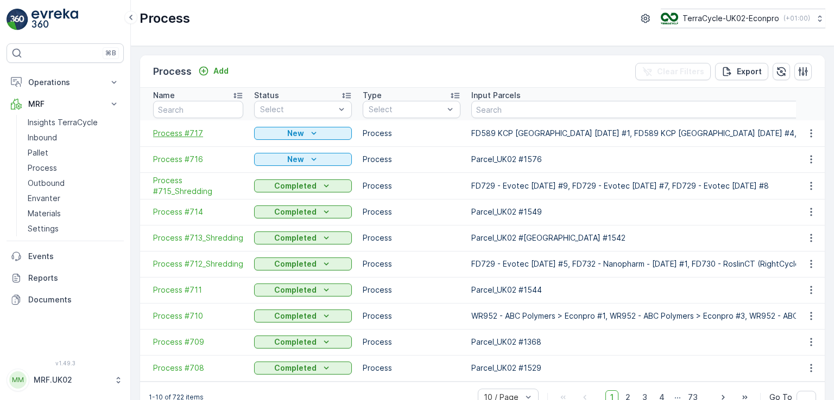
click at [198, 136] on span "Process #717" at bounding box center [198, 133] width 90 height 11
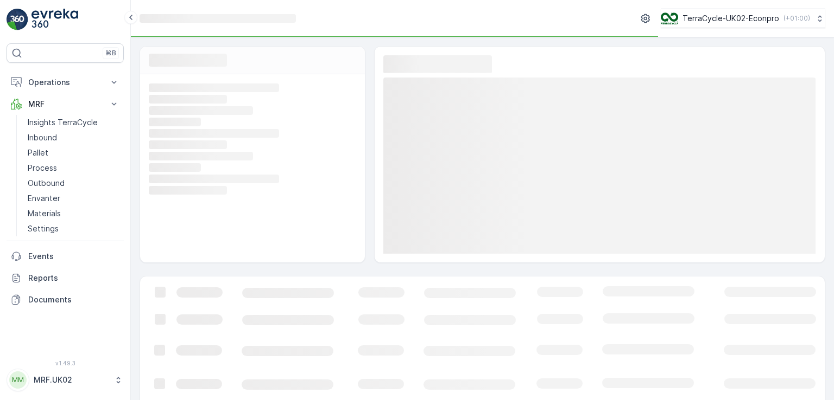
click at [198, 136] on rect at bounding box center [251, 134] width 205 height 10
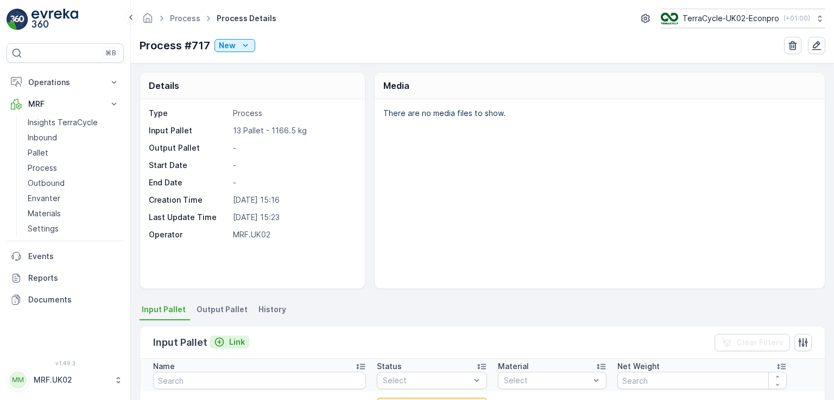
click at [241, 344] on p "Link" at bounding box center [237, 342] width 16 height 11
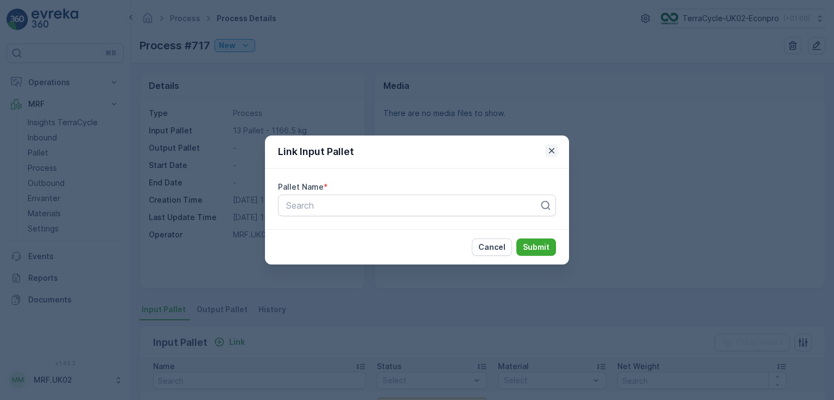
click at [553, 151] on icon "button" at bounding box center [551, 150] width 11 height 11
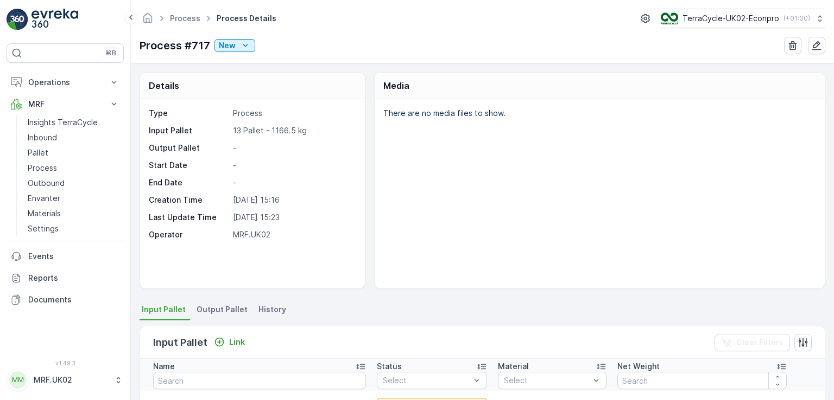
click at [212, 310] on span "Output Pallet" at bounding box center [221, 309] width 51 height 11
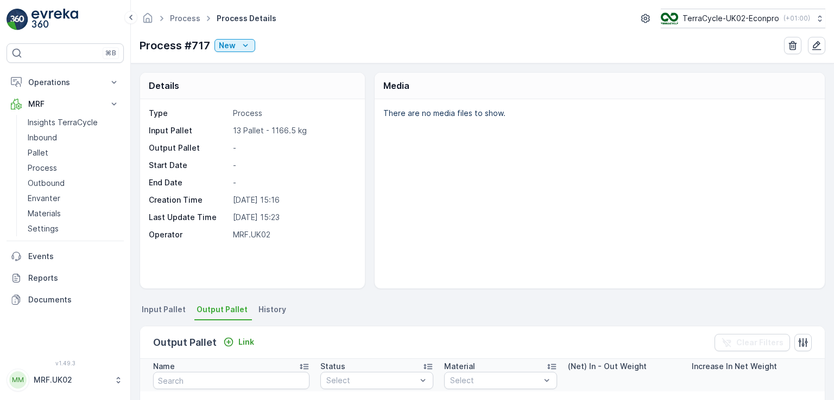
click at [443, 236] on div "There are no media files to show." at bounding box center [599, 193] width 450 height 189
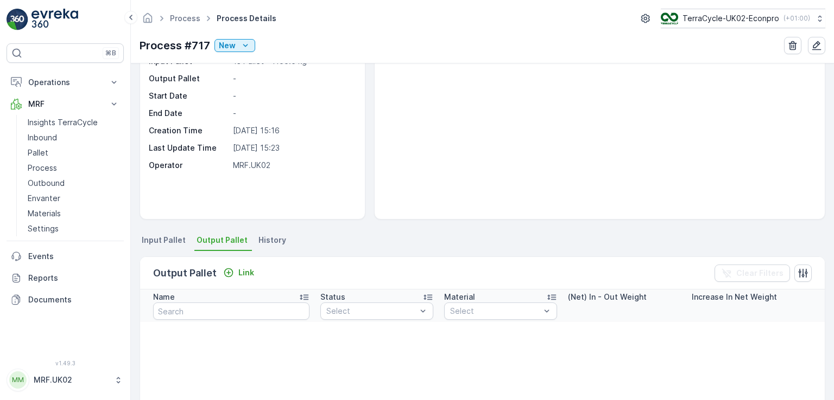
scroll to position [87, 0]
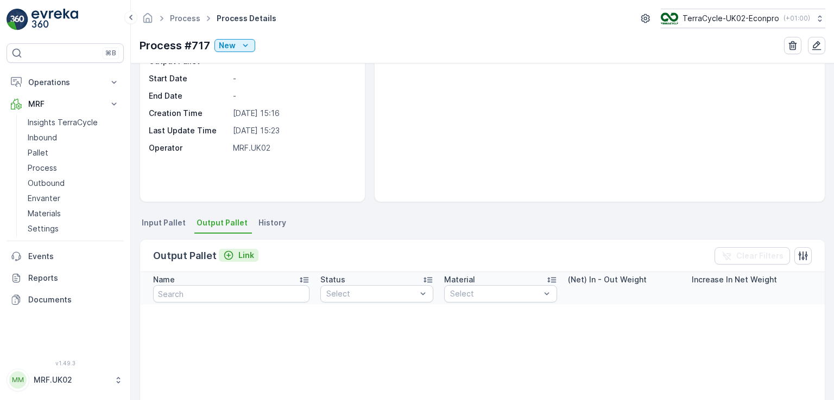
click at [243, 257] on p "Link" at bounding box center [246, 255] width 16 height 11
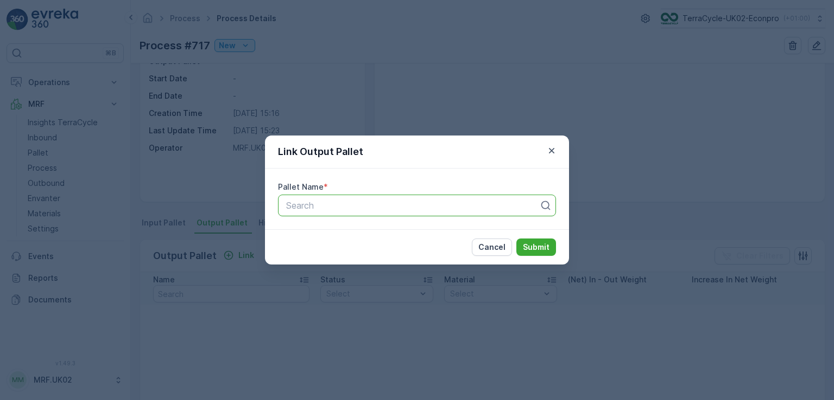
click at [301, 208] on div at bounding box center [412, 206] width 255 height 10
type input "1598"
click at [393, 250] on div "Parcel_UK02 #1598" at bounding box center [416, 251] width 265 height 10
click at [530, 241] on button "Submit" at bounding box center [536, 247] width 40 height 17
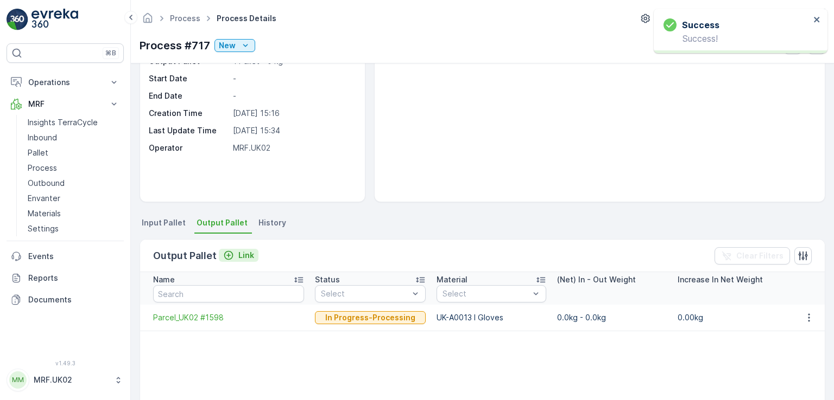
click at [248, 252] on p "Link" at bounding box center [246, 255] width 16 height 11
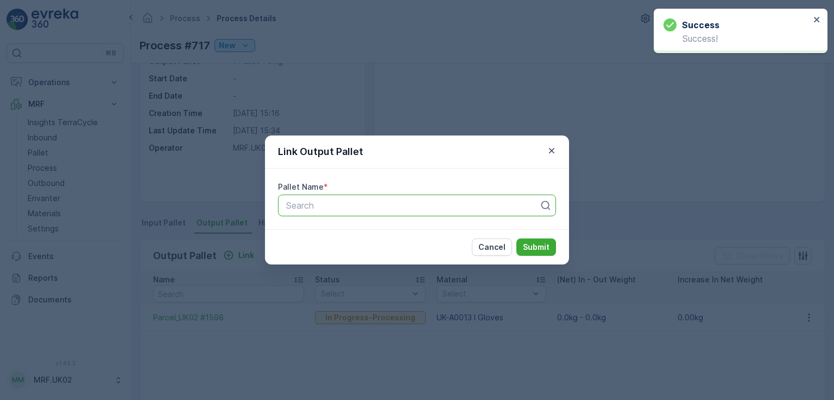
click at [365, 208] on div at bounding box center [412, 206] width 255 height 10
type input "2"
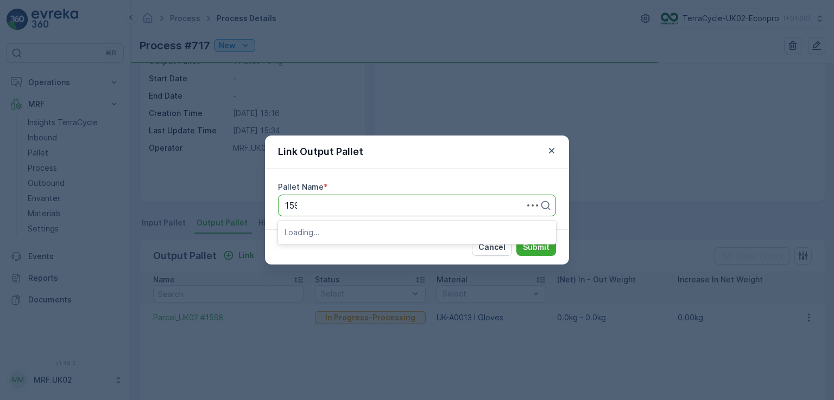
type input "1599"
click at [352, 248] on span "Parcel_UK02 #1599" at bounding box center [324, 251] width 80 height 10
click at [526, 244] on p "Submit" at bounding box center [536, 247] width 27 height 11
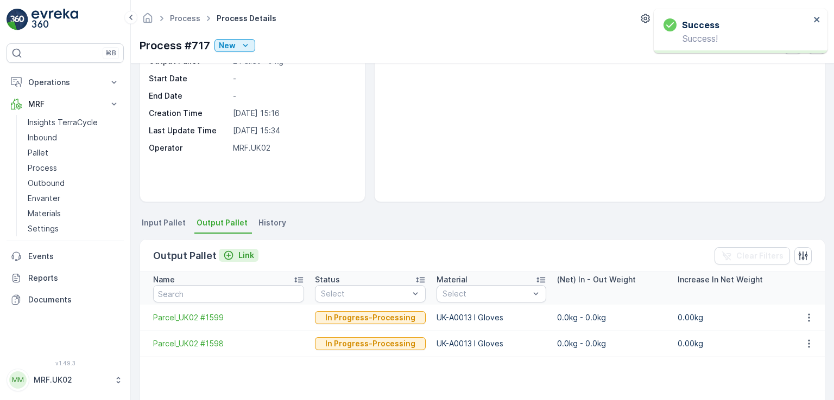
click at [247, 253] on p "Link" at bounding box center [246, 255] width 16 height 11
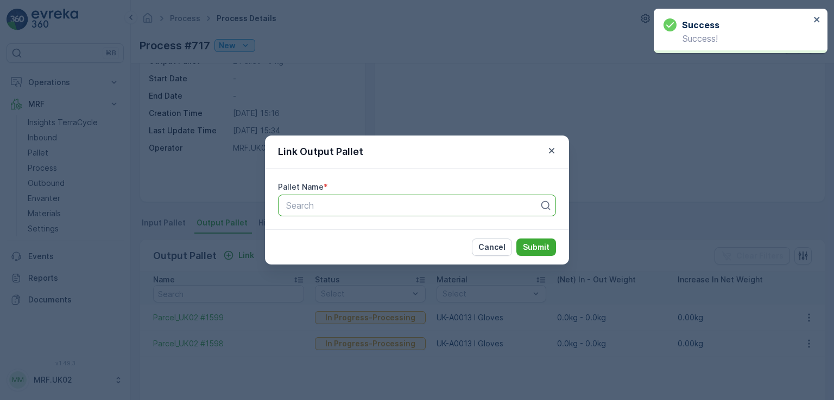
click at [317, 205] on div at bounding box center [412, 206] width 255 height 10
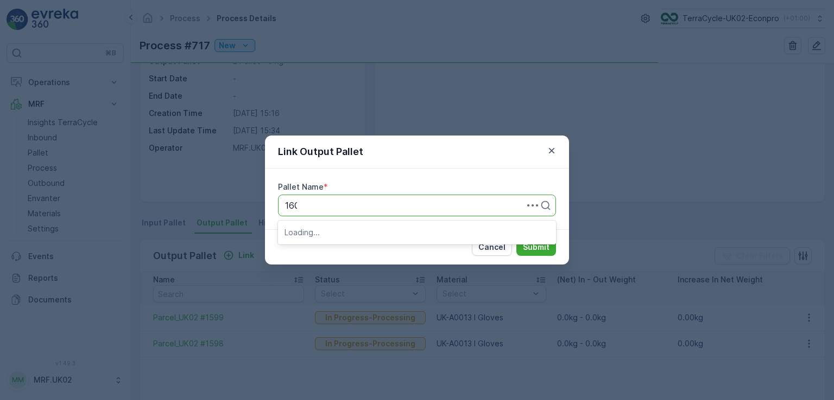
type input "1600"
click at [337, 252] on span "Parcel_UK02 #1600" at bounding box center [324, 251] width 80 height 10
click at [523, 247] on p "Submit" at bounding box center [536, 247] width 27 height 11
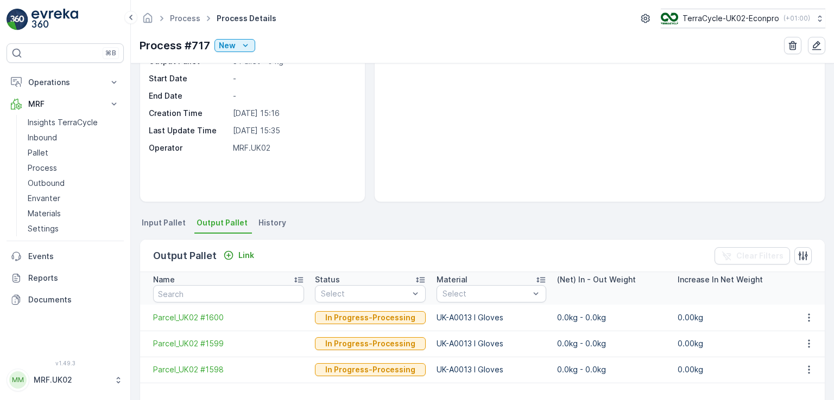
click at [516, 152] on div "There are no media files to show." at bounding box center [599, 106] width 450 height 189
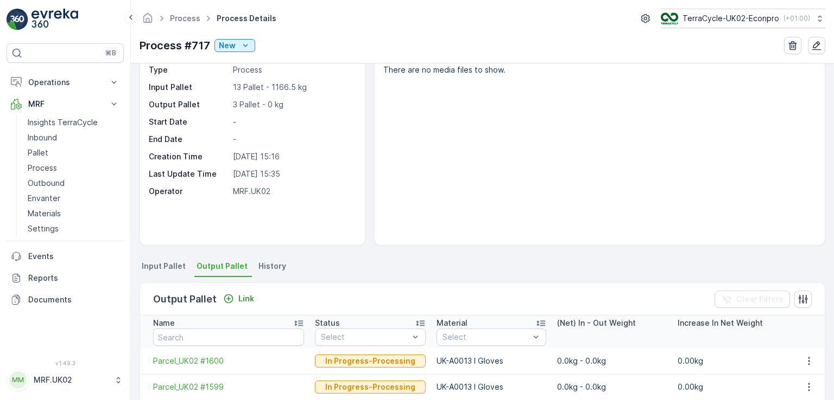
scroll to position [22, 0]
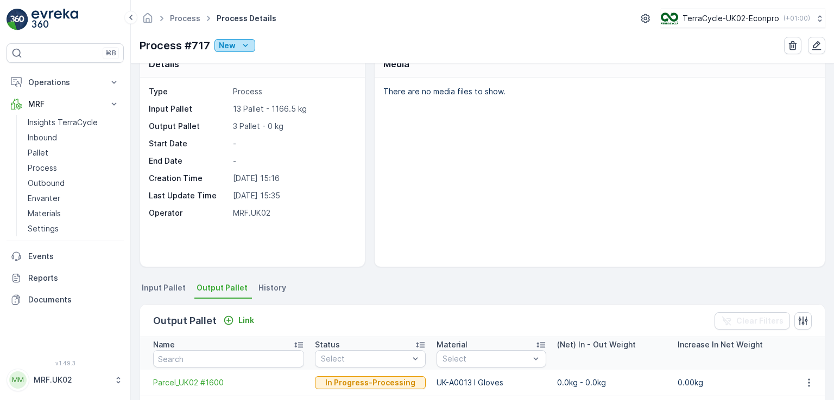
click at [245, 47] on icon "New" at bounding box center [245, 45] width 11 height 11
click at [249, 70] on div "Ready" at bounding box center [278, 76] width 125 height 15
click at [240, 46] on p "Ready" at bounding box center [231, 45] width 24 height 11
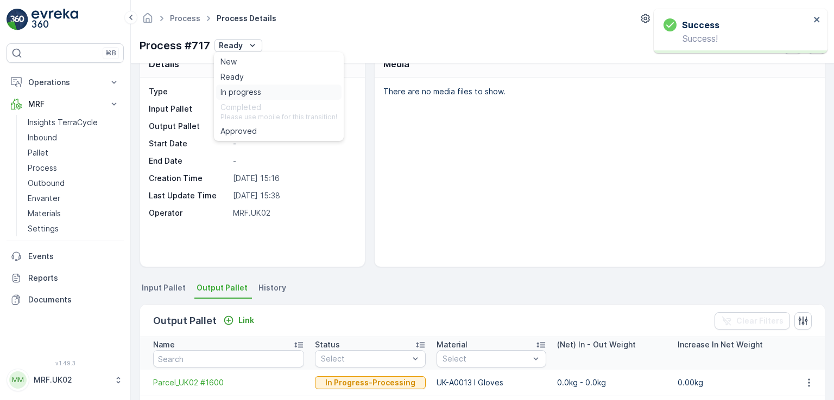
click at [249, 91] on span "In progress" at bounding box center [240, 92] width 41 height 11
